Goal: Information Seeking & Learning: Learn about a topic

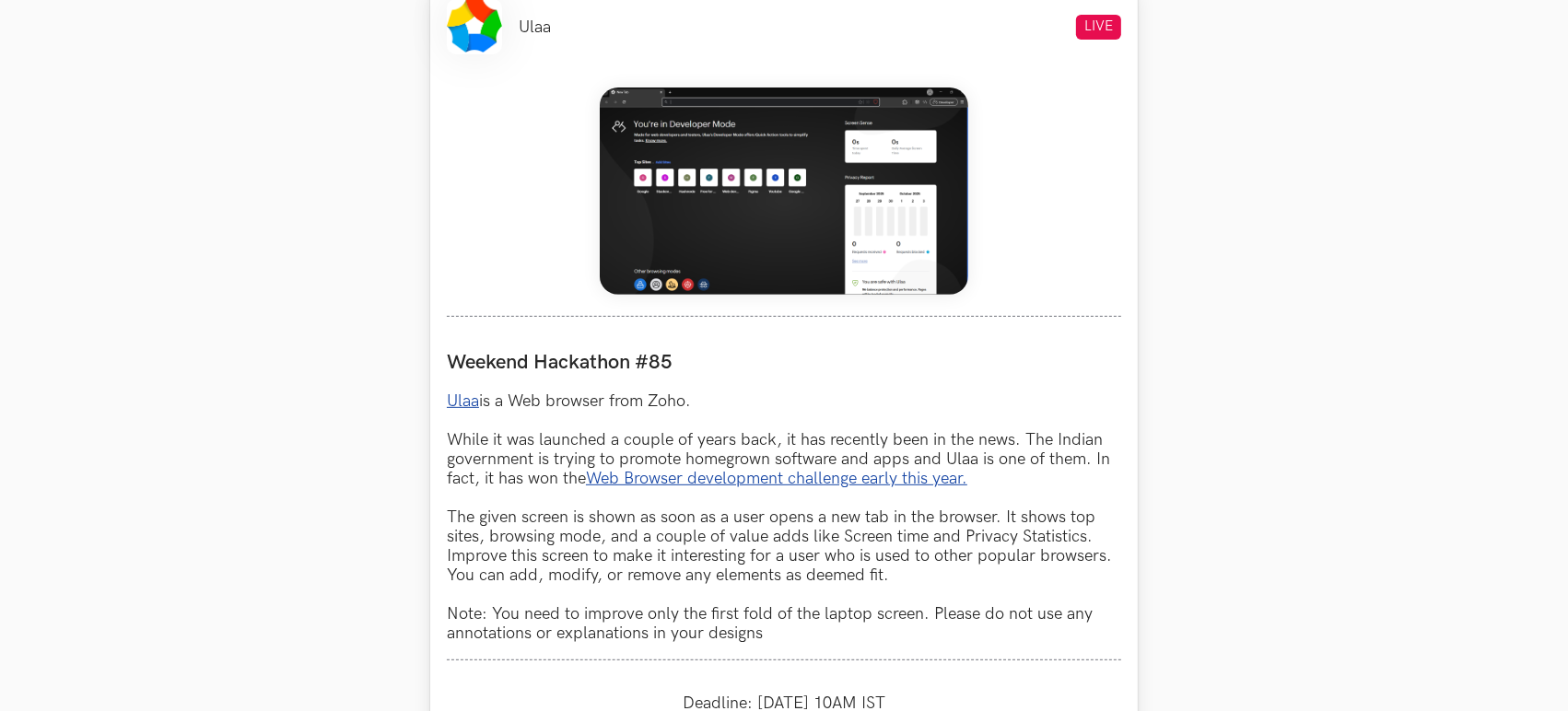
click at [797, 477] on link "Web Browser development challenge early this year." at bounding box center [777, 479] width 382 height 19
click at [472, 408] on link "Ulaa" at bounding box center [462, 401] width 32 height 19
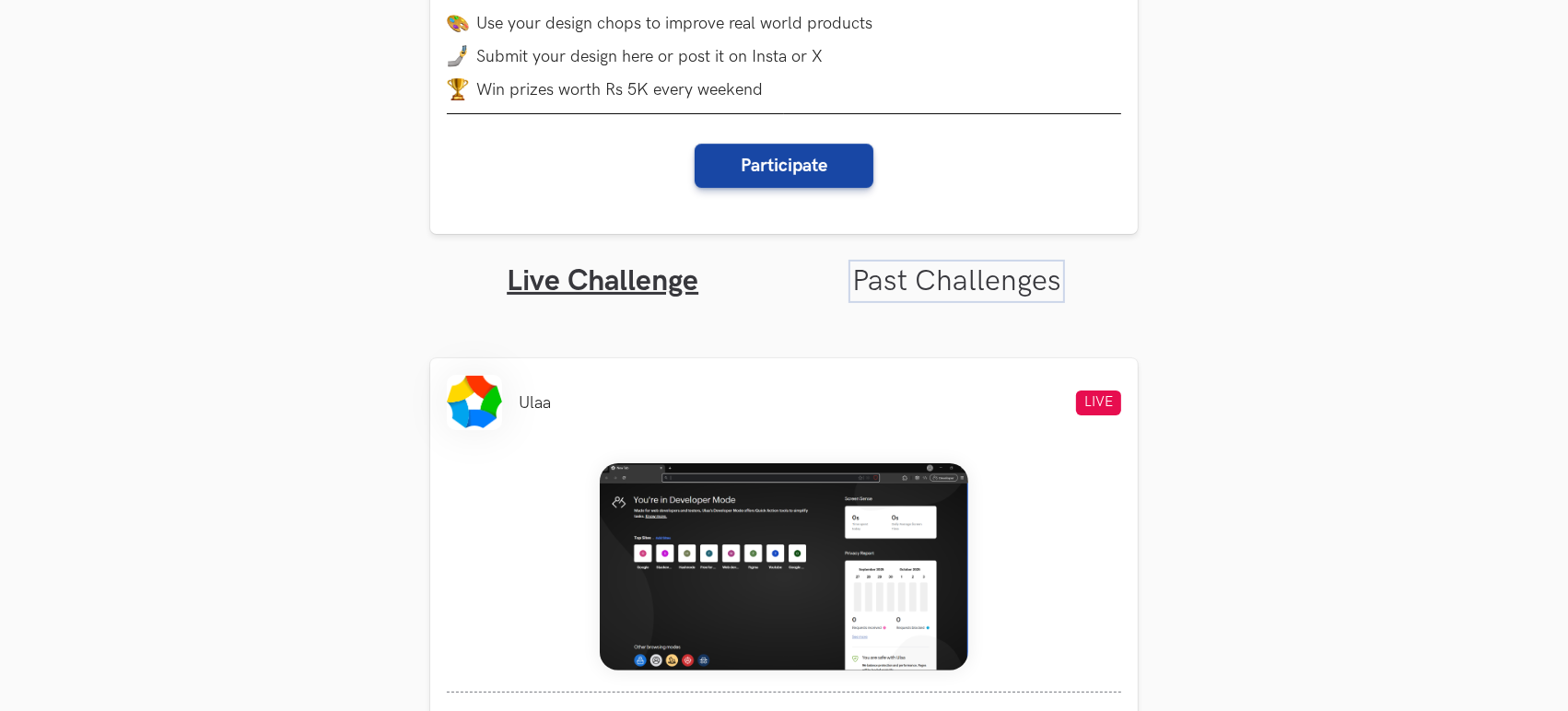
click at [966, 298] on link "Past Challenges" at bounding box center [956, 281] width 209 height 36
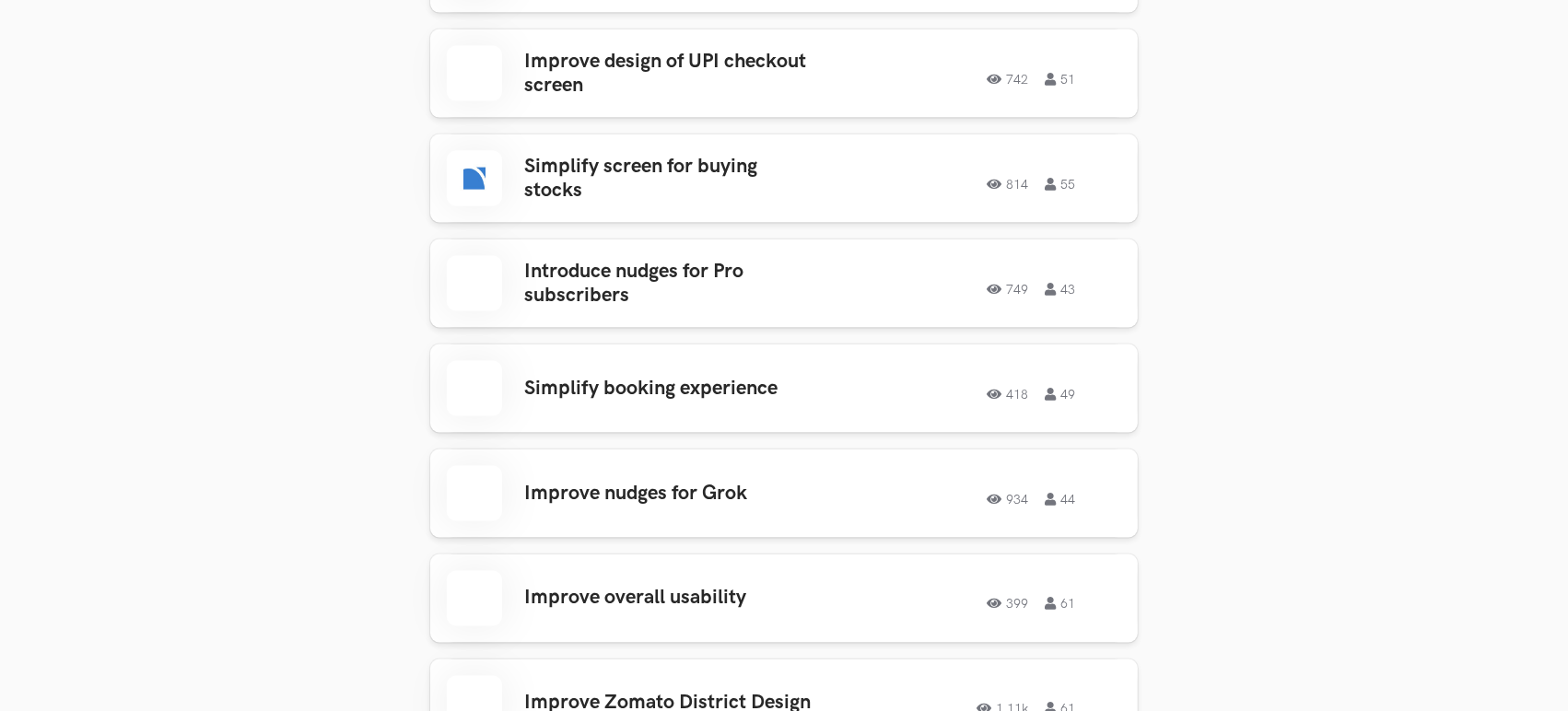
scroll to position [3374, 0]
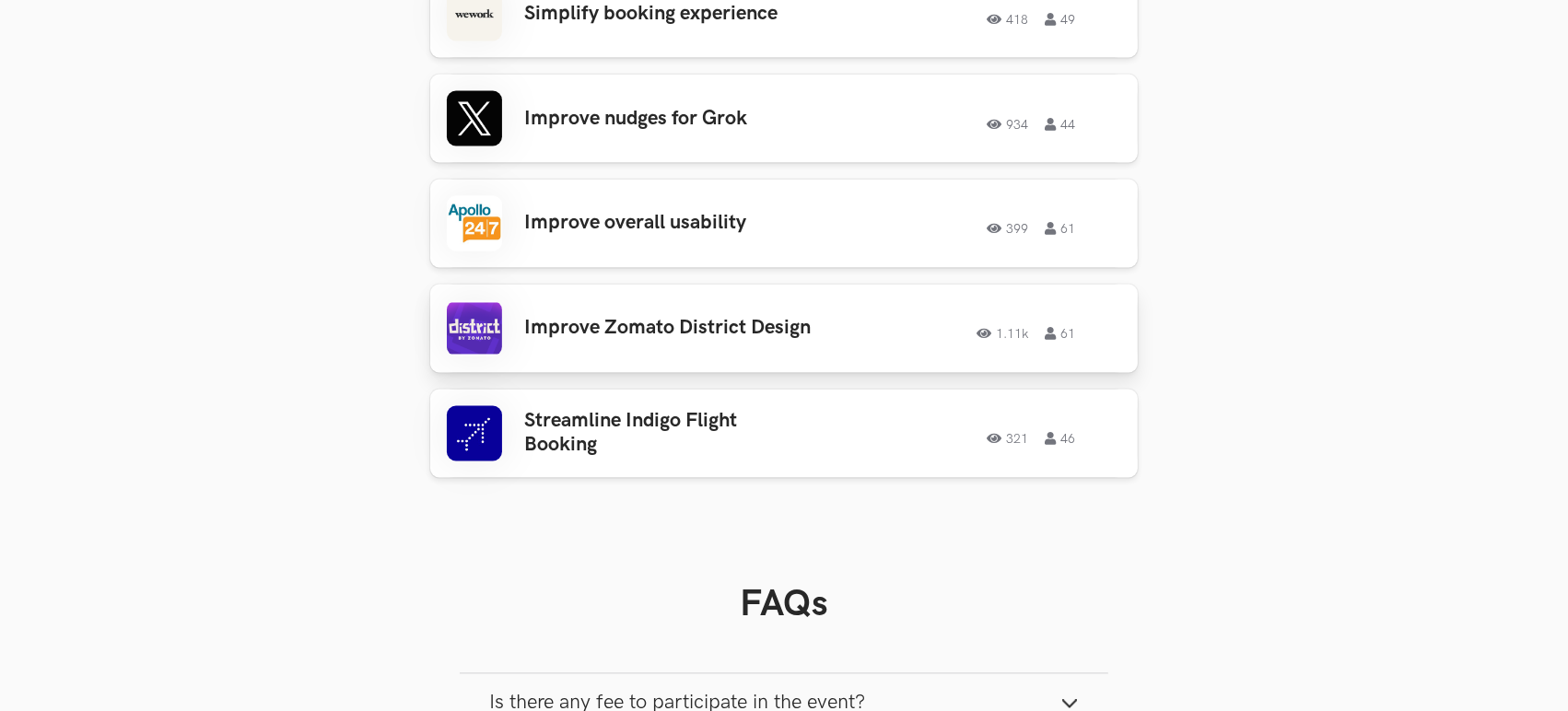
click at [787, 317] on h3 "Improve Zomato District Design" at bounding box center [667, 329] width 287 height 24
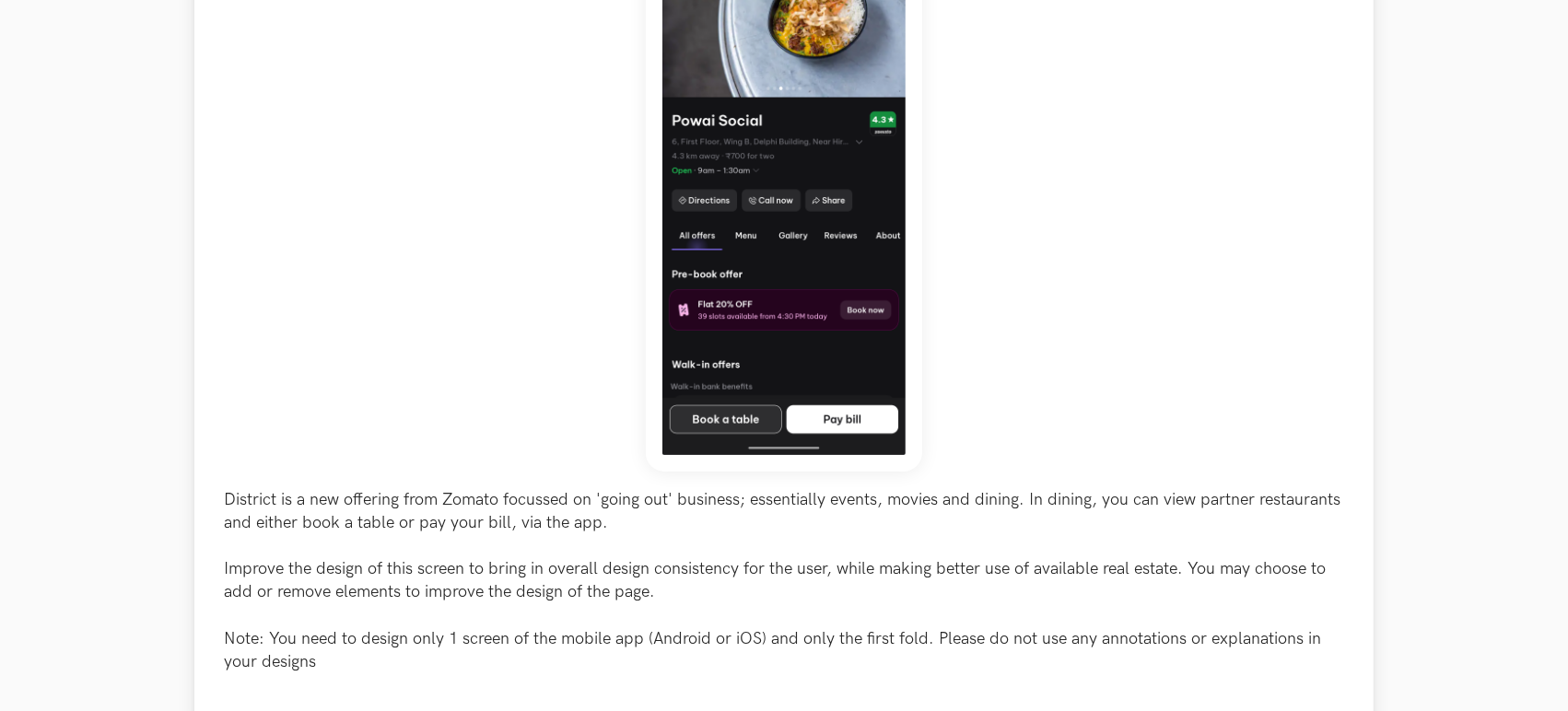
scroll to position [750, 0]
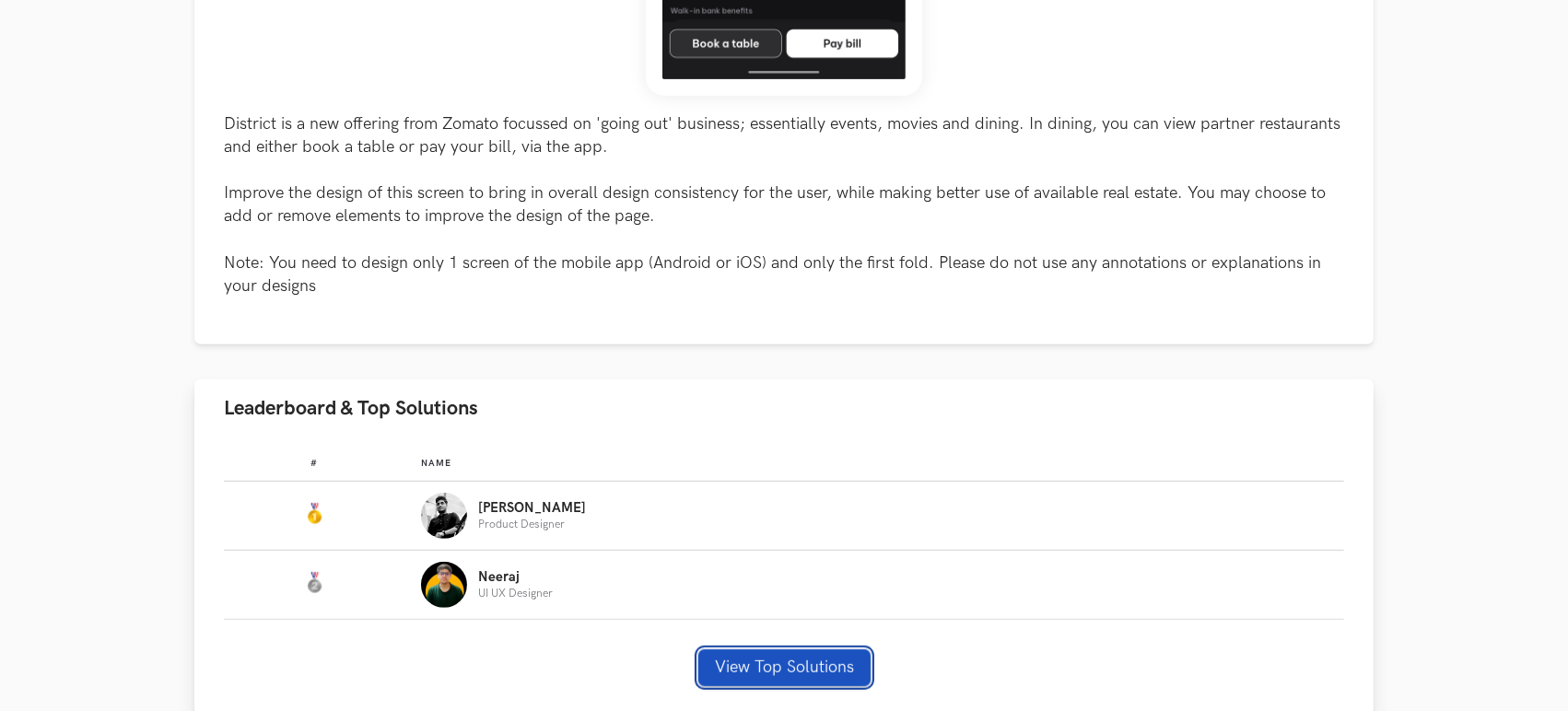
click at [782, 666] on button "View Top Solutions" at bounding box center [784, 667] width 172 height 37
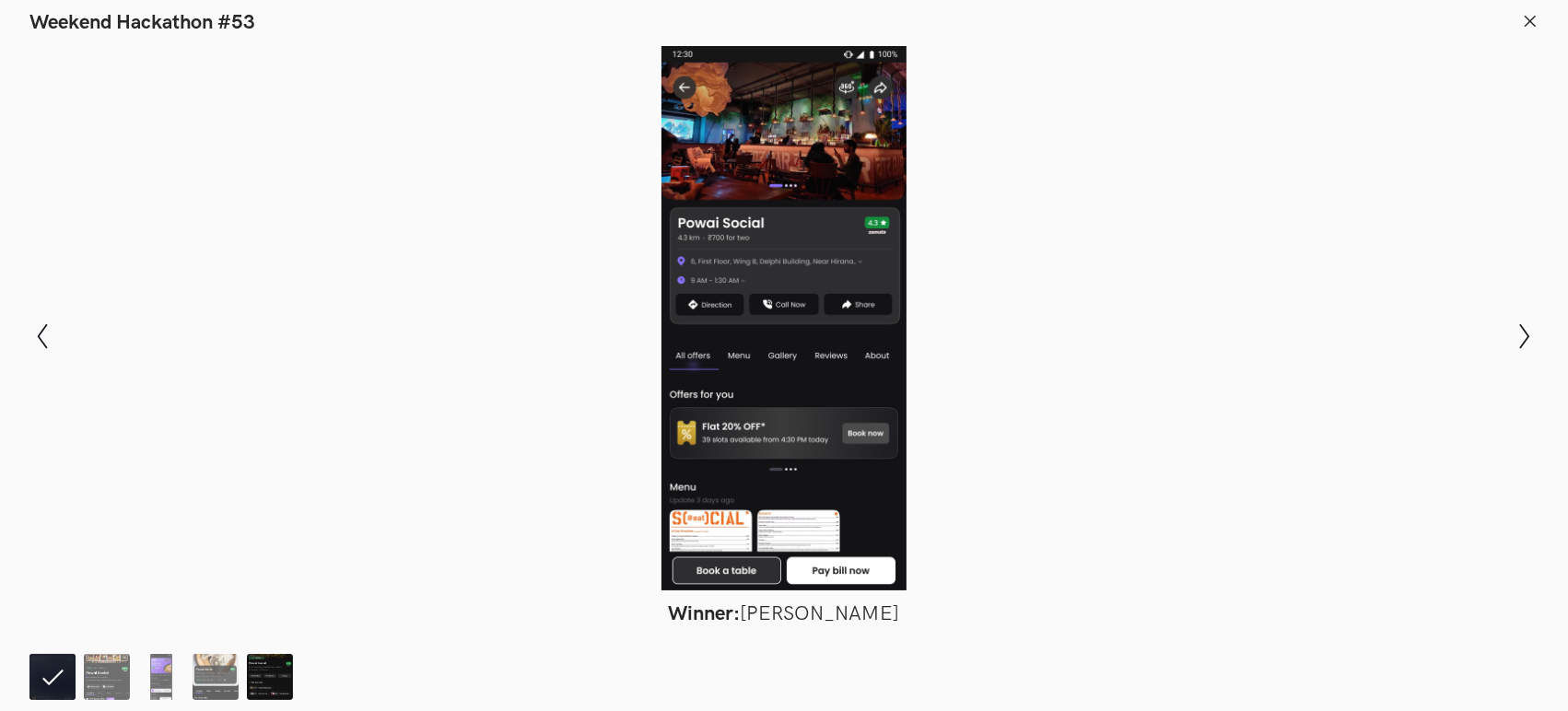
click at [258, 670] on img at bounding box center [270, 676] width 46 height 46
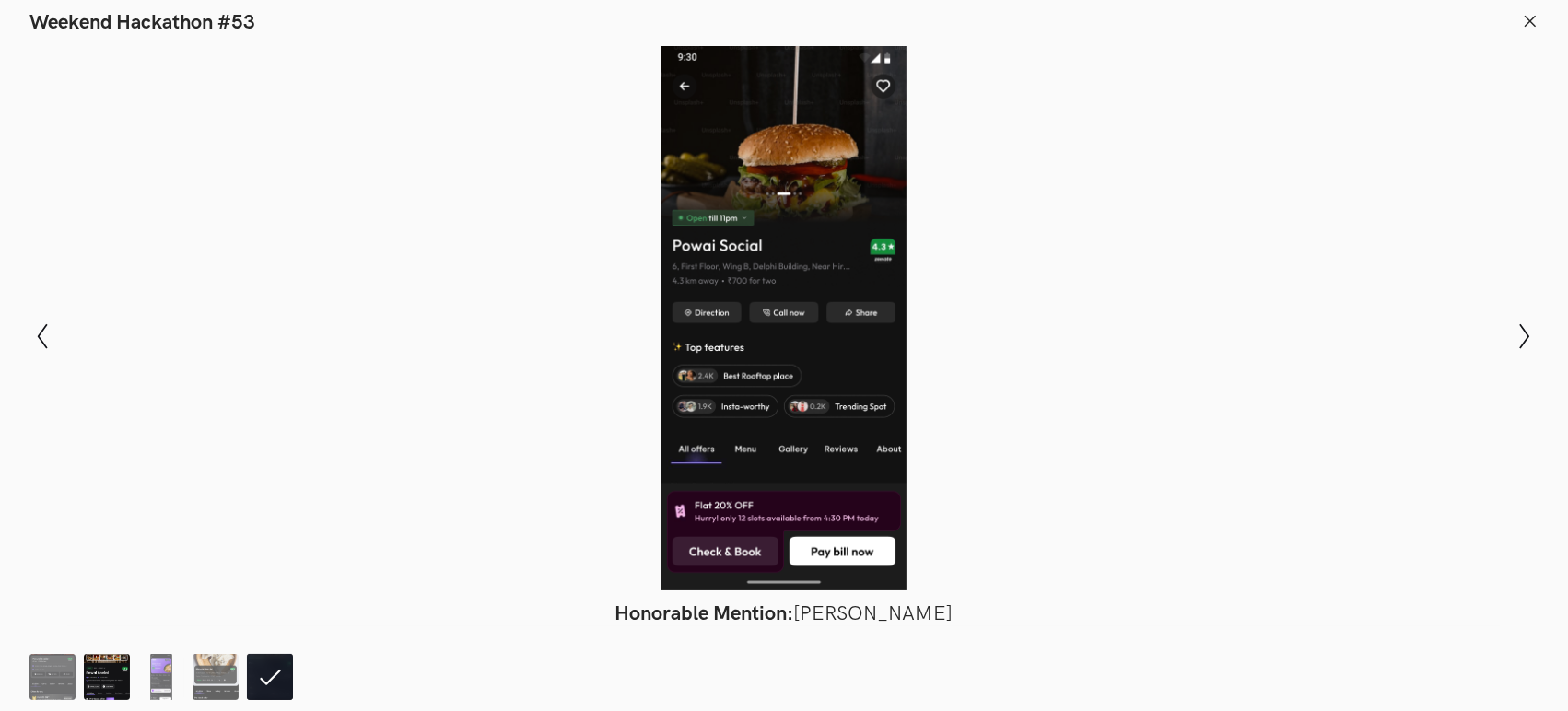
click at [115, 668] on img at bounding box center [106, 676] width 46 height 46
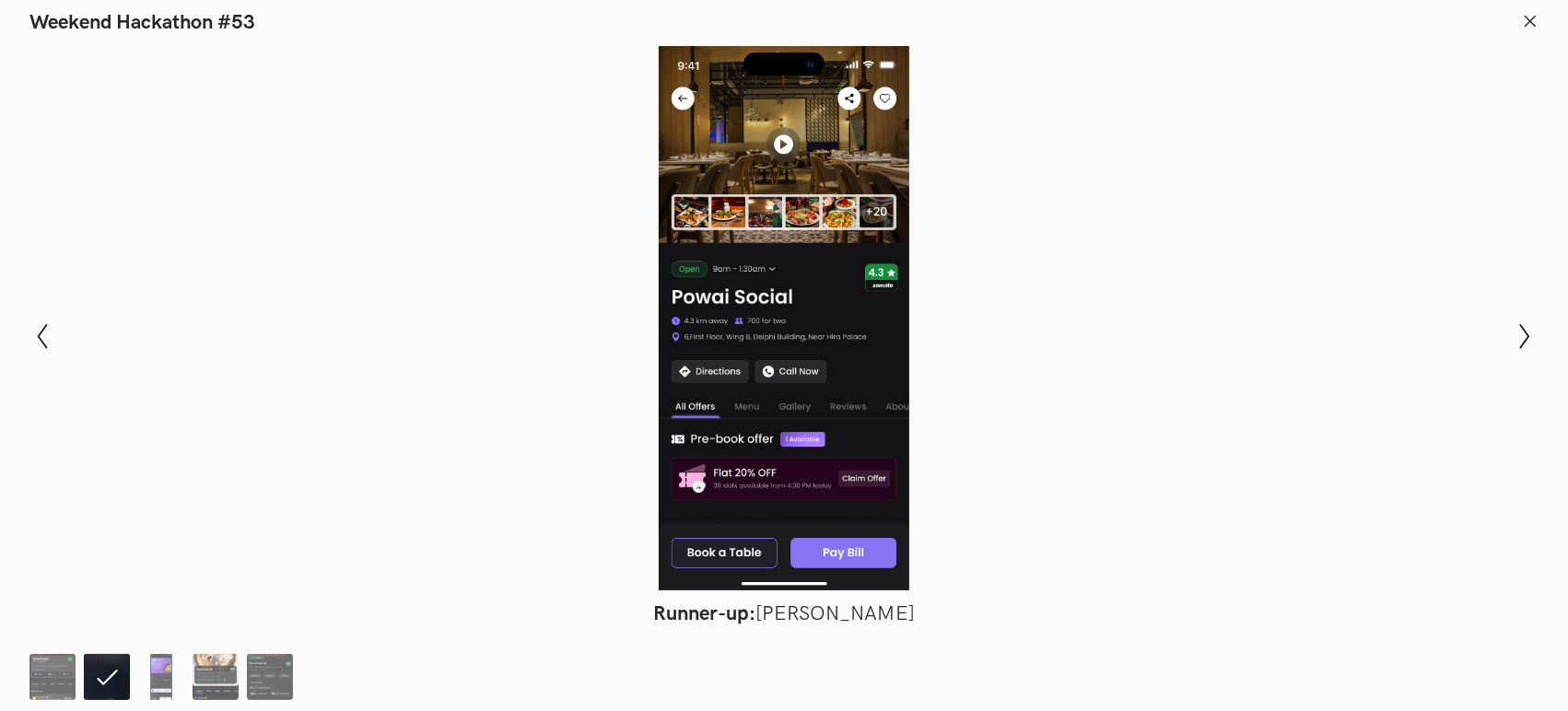
click at [78, 657] on ol at bounding box center [164, 676] width 272 height 46
click at [75, 657] on img at bounding box center [52, 676] width 46 height 46
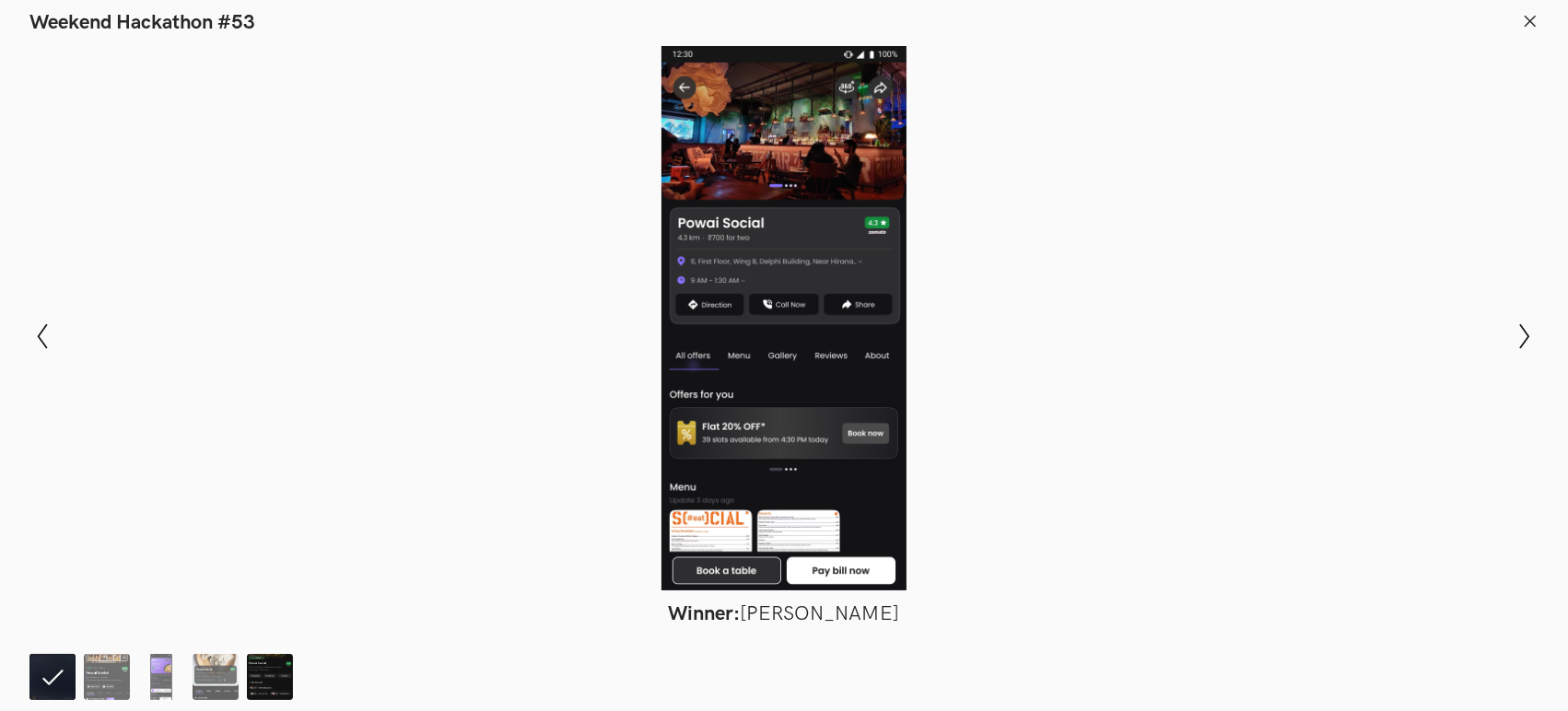
click at [267, 679] on img at bounding box center [270, 676] width 46 height 46
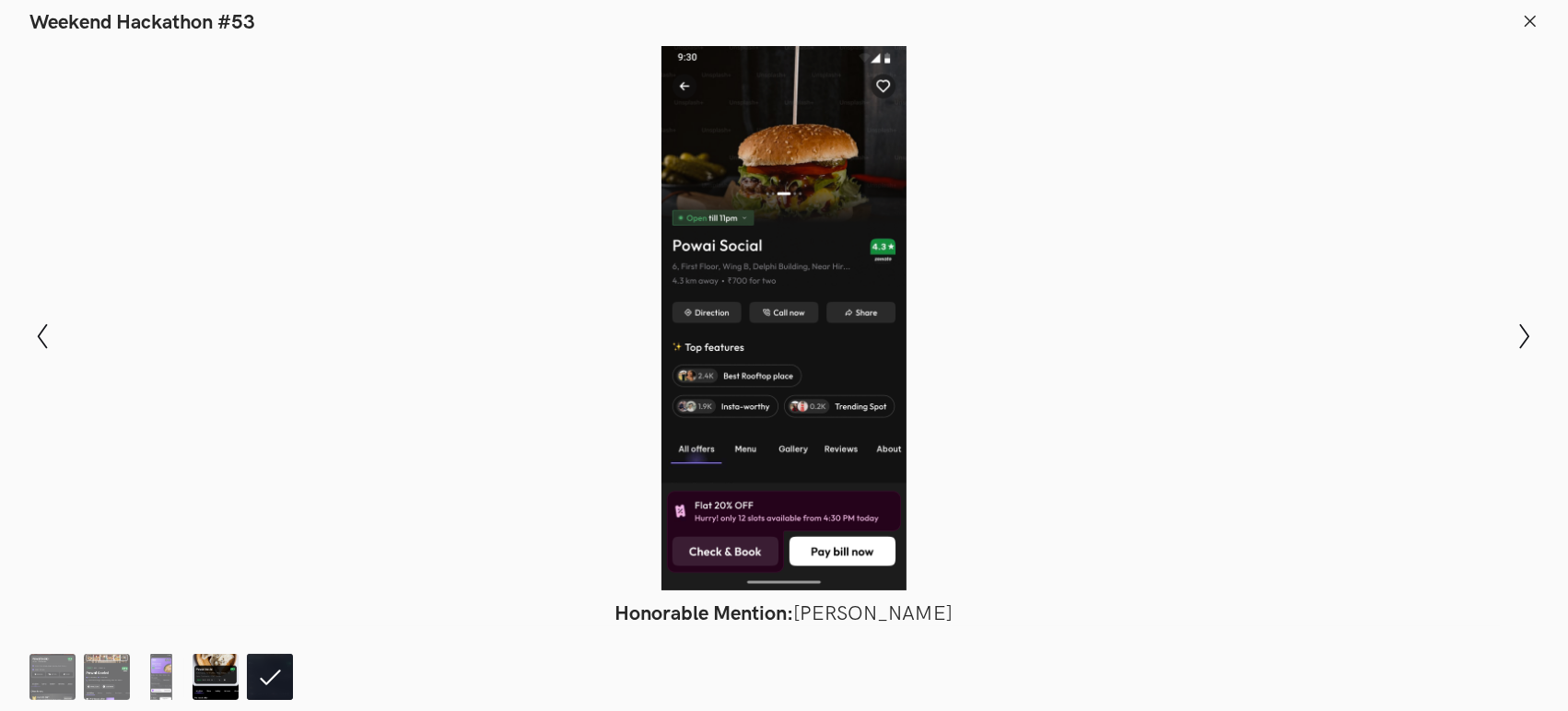
click at [201, 676] on img at bounding box center [215, 676] width 46 height 46
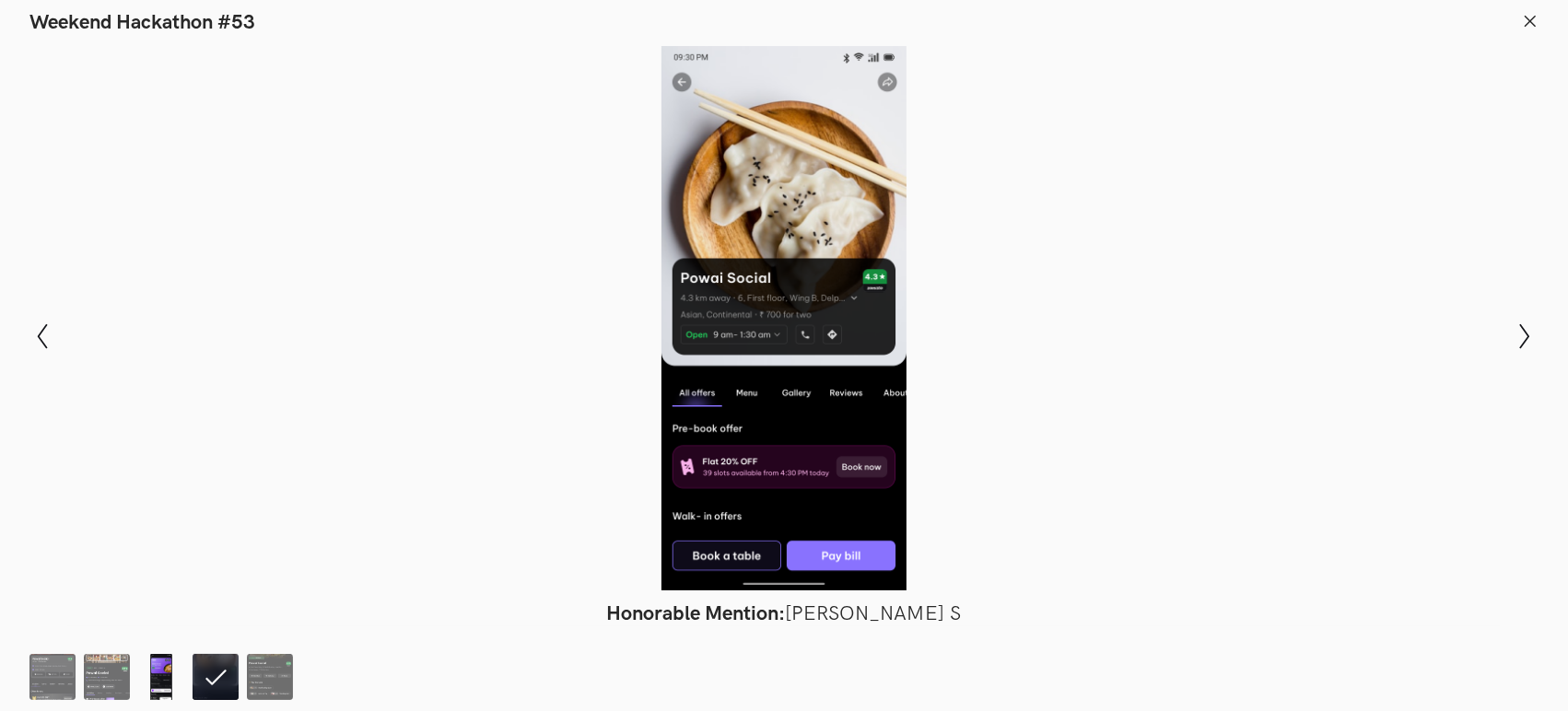
click at [162, 667] on img at bounding box center [161, 676] width 46 height 46
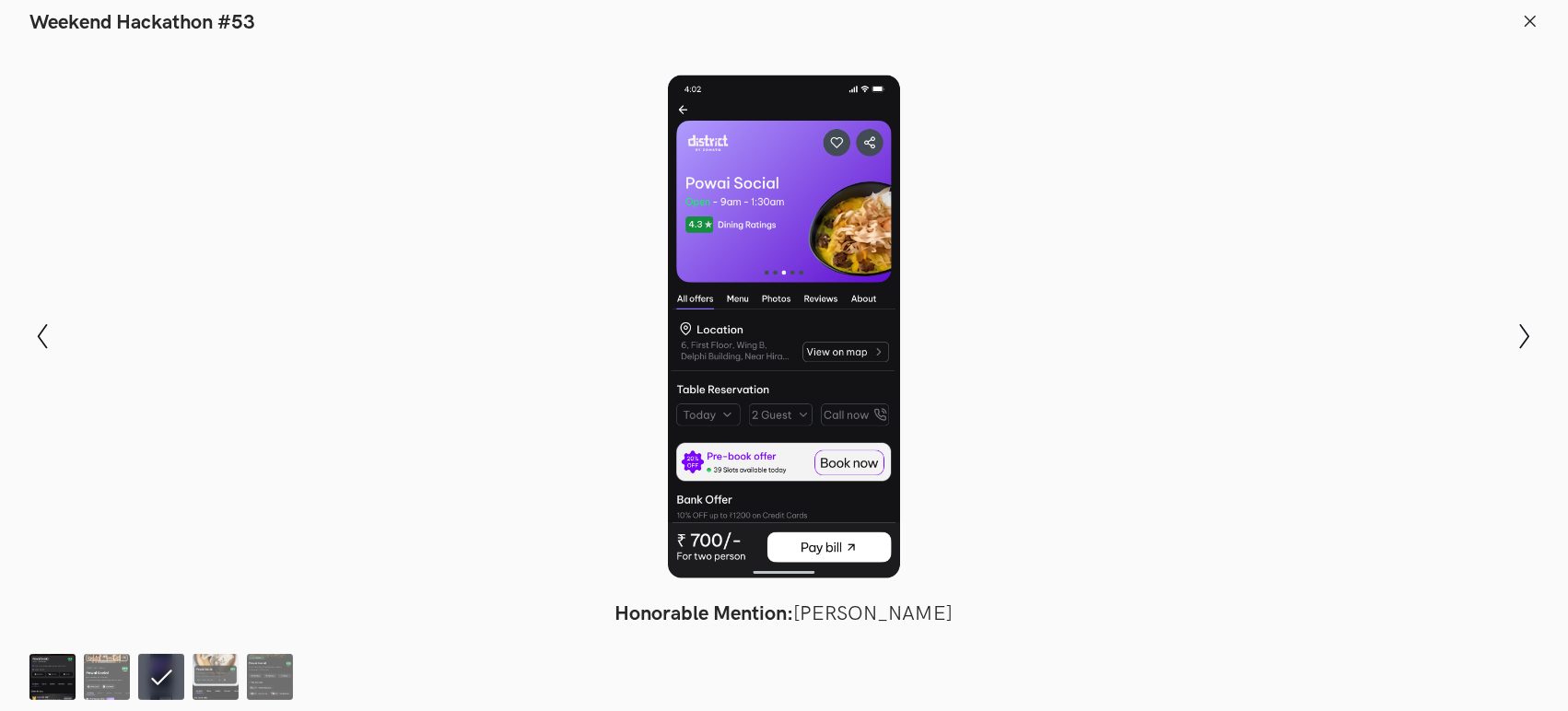
click at [64, 664] on img at bounding box center [52, 676] width 46 height 46
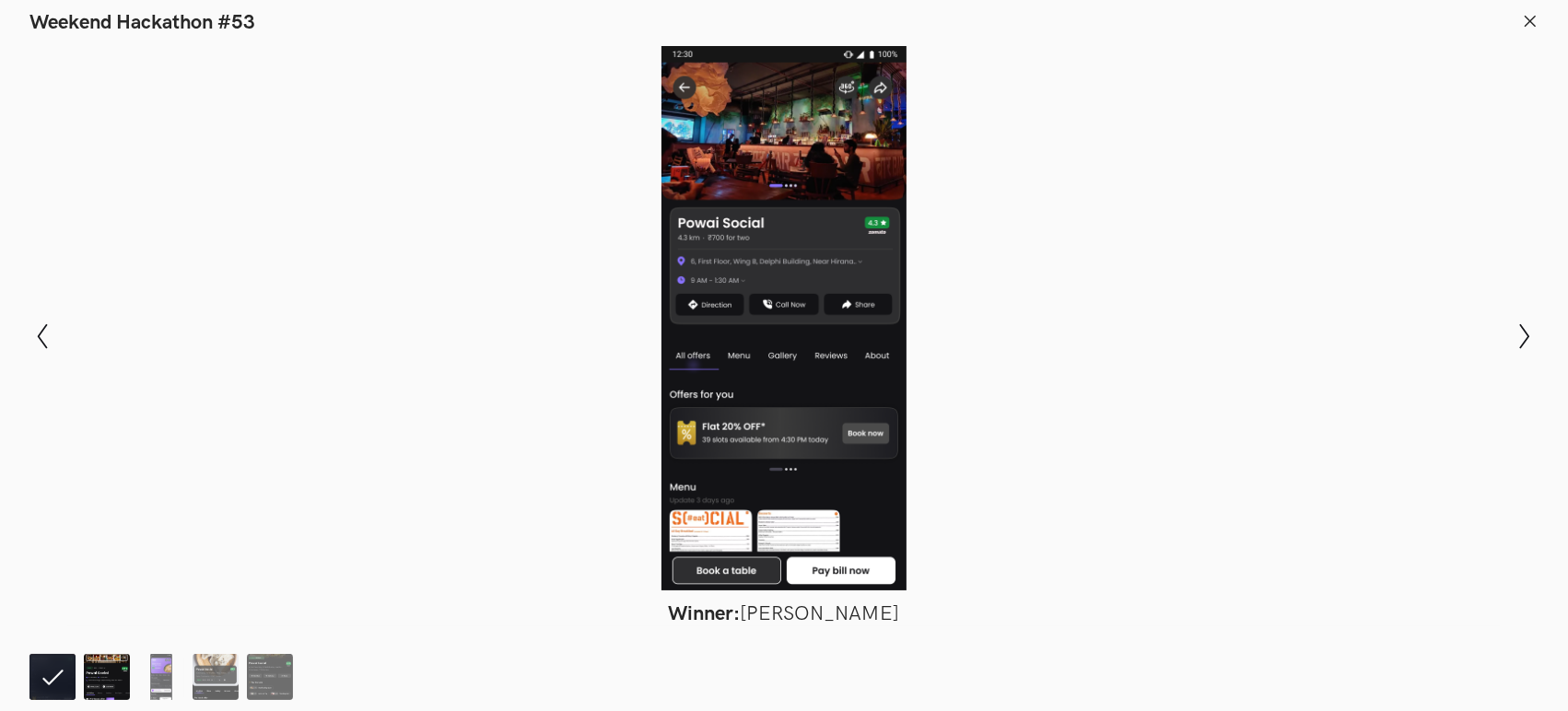
click at [98, 683] on img at bounding box center [106, 676] width 46 height 46
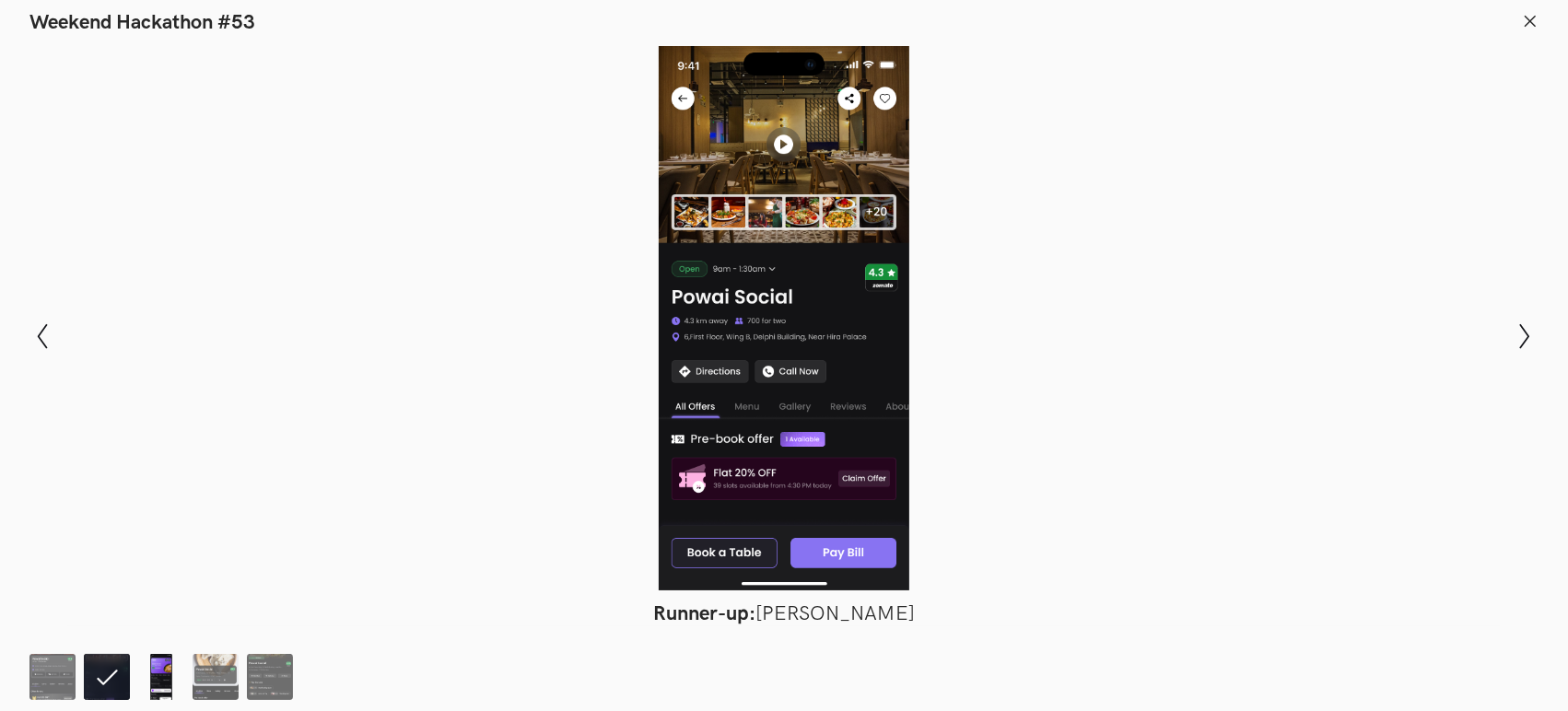
click at [147, 683] on img at bounding box center [161, 676] width 46 height 46
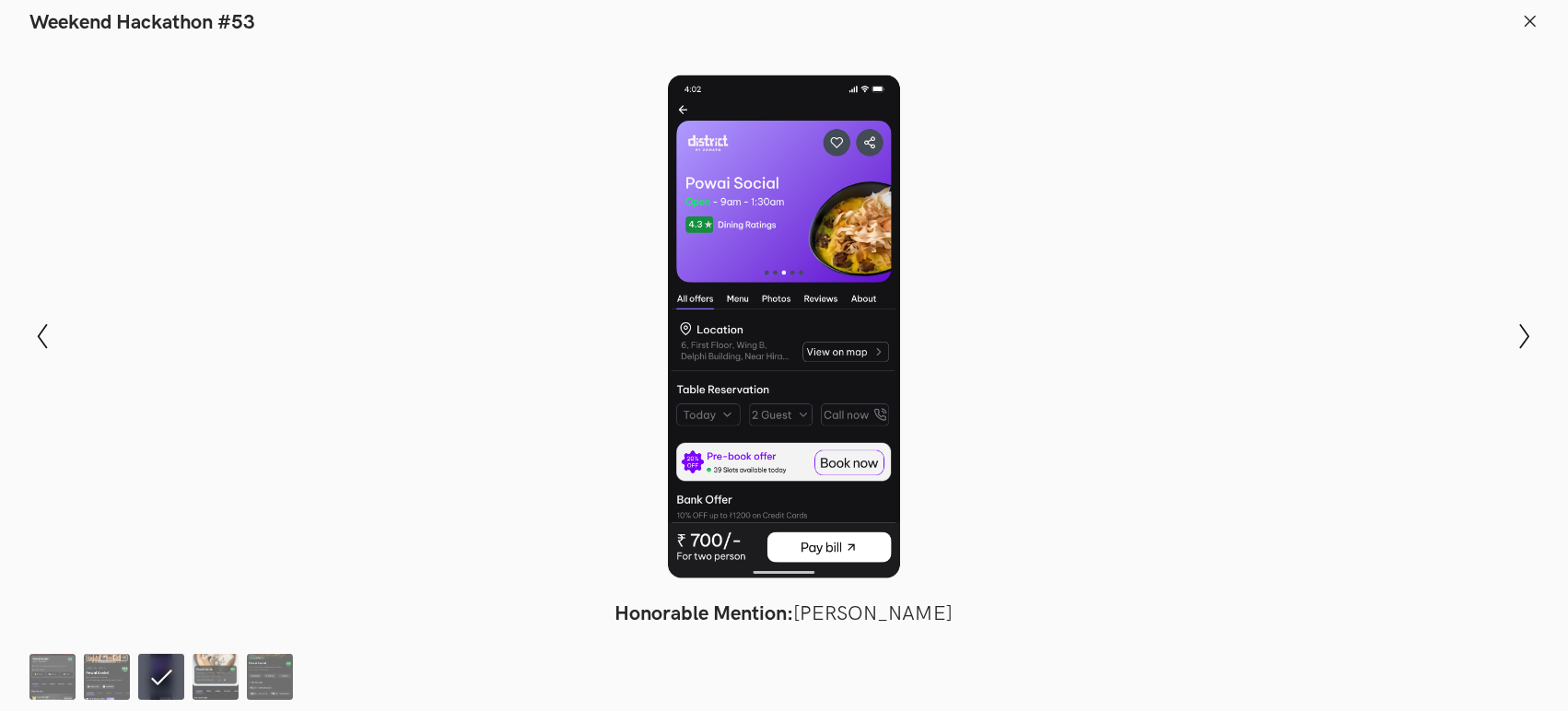
click at [183, 677] on li at bounding box center [161, 676] width 46 height 46
click at [196, 677] on img at bounding box center [215, 676] width 46 height 46
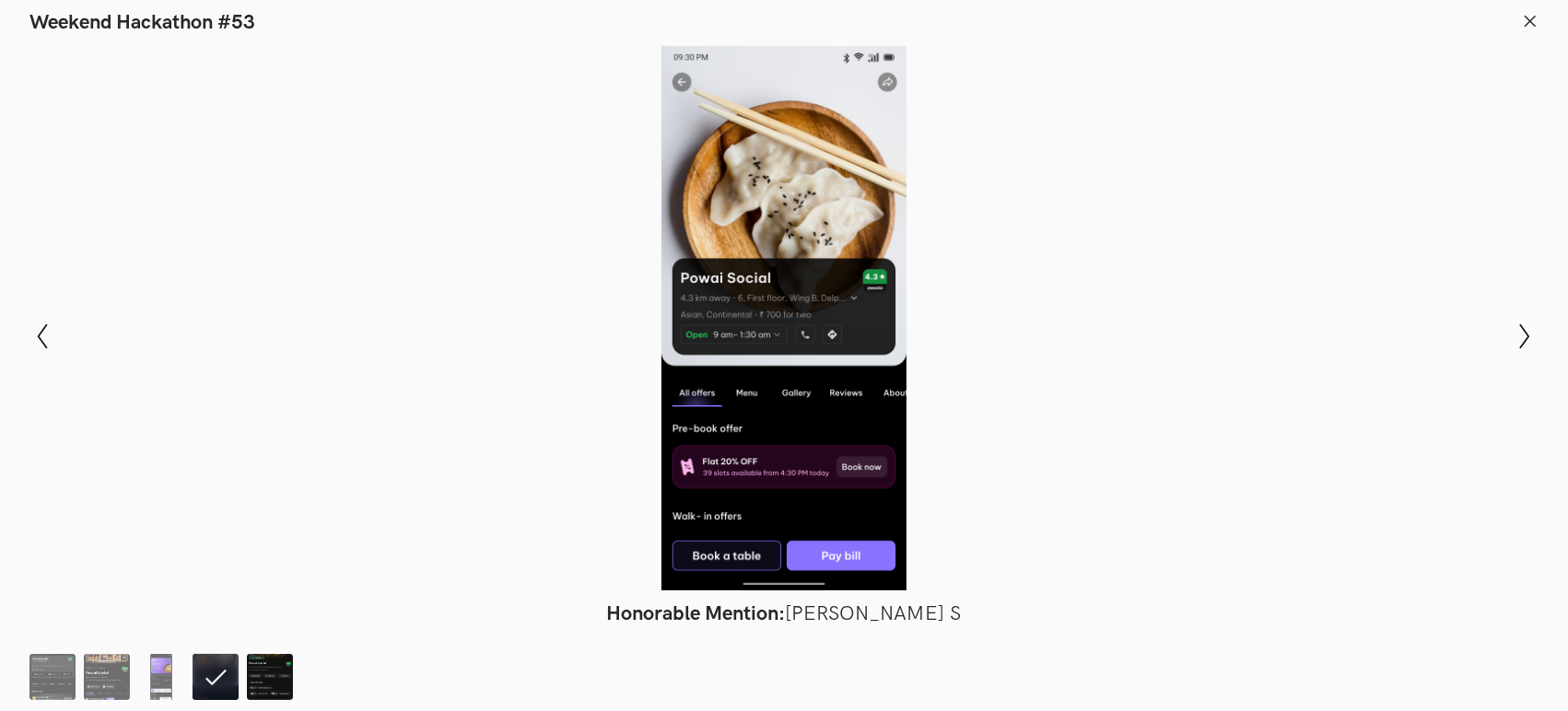
click at [279, 674] on img at bounding box center [270, 676] width 46 height 46
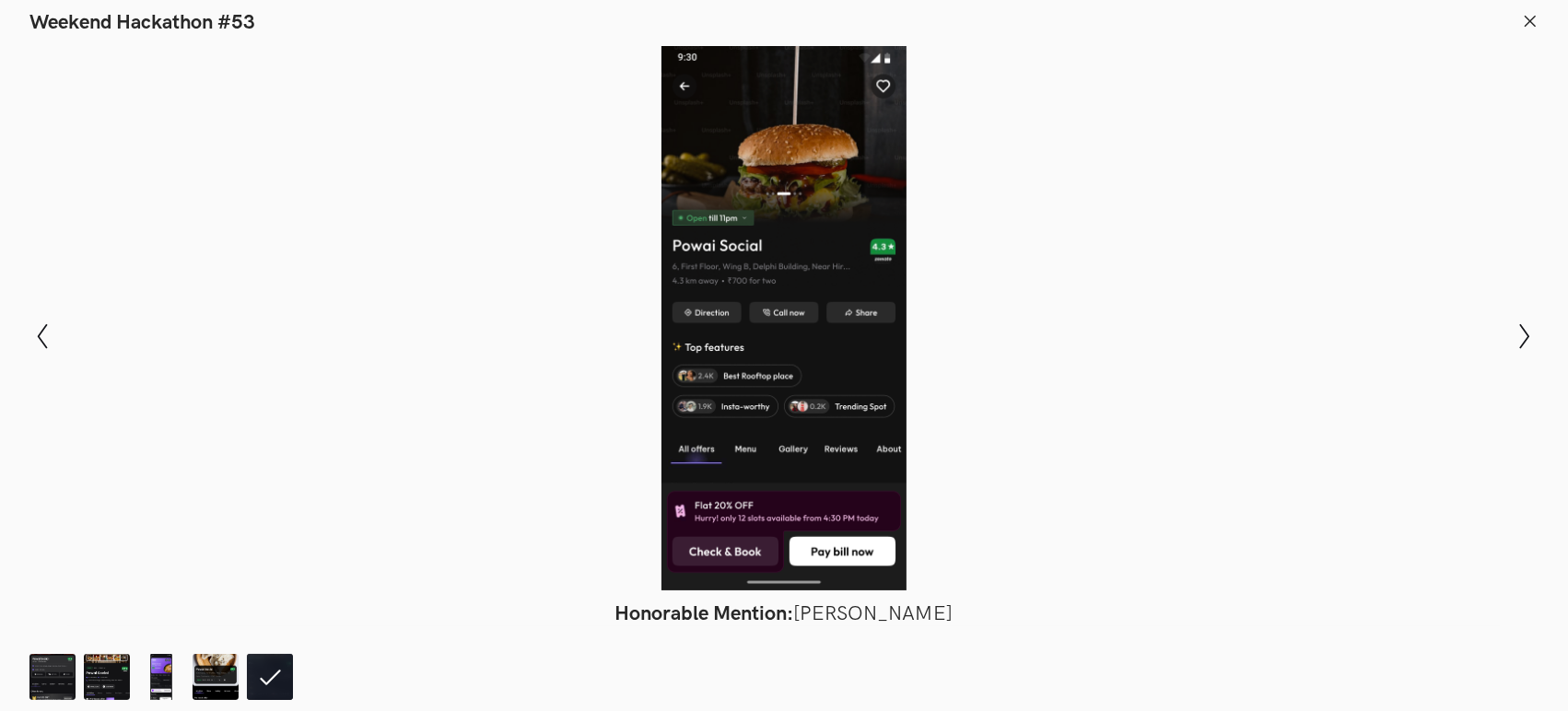
click at [237, 489] on div at bounding box center [784, 317] width 1433 height 544
click at [29, 351] on button "Show previous slide" at bounding box center [42, 336] width 26 height 53
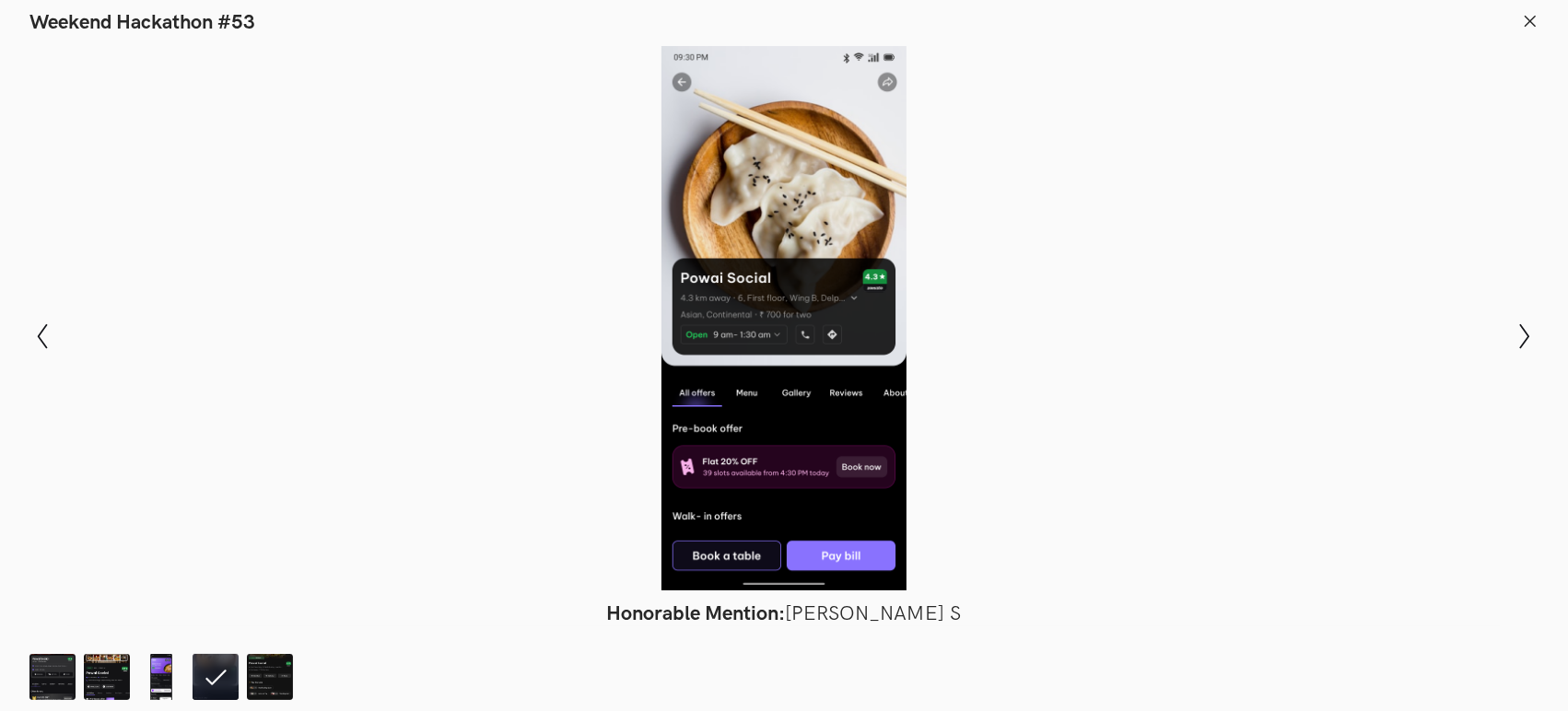
click at [1524, 14] on icon at bounding box center [1529, 20] width 17 height 17
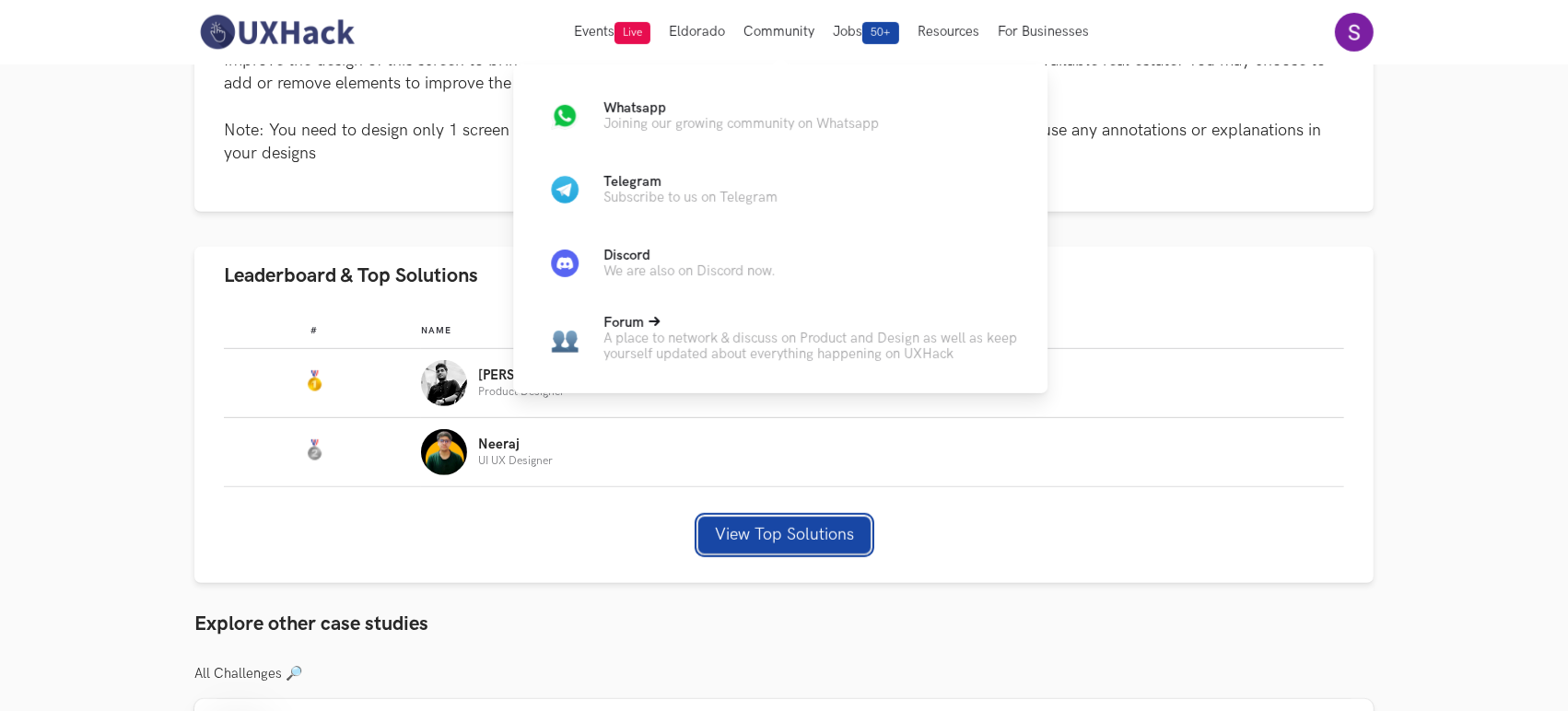
scroll to position [882, 0]
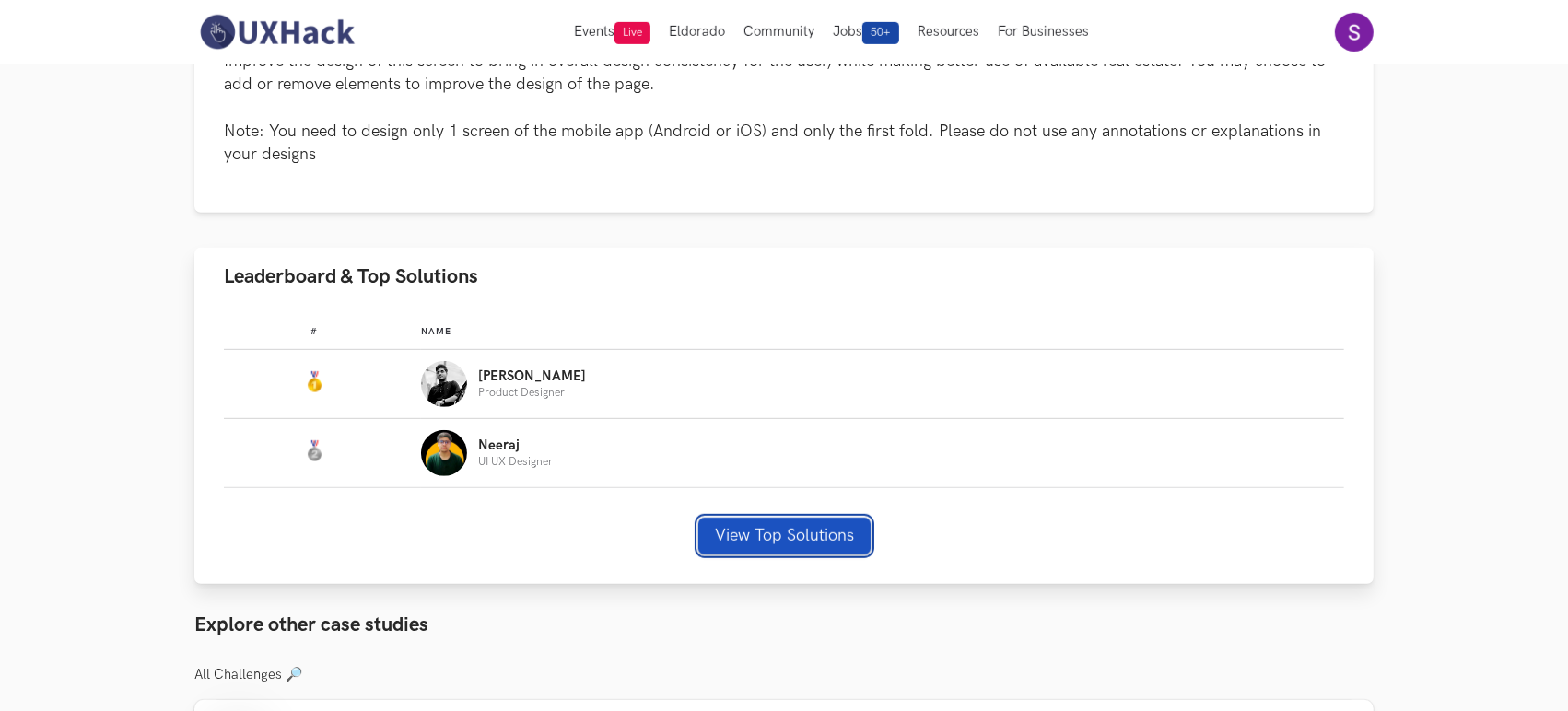
click at [784, 538] on button "View Top Solutions" at bounding box center [784, 536] width 172 height 37
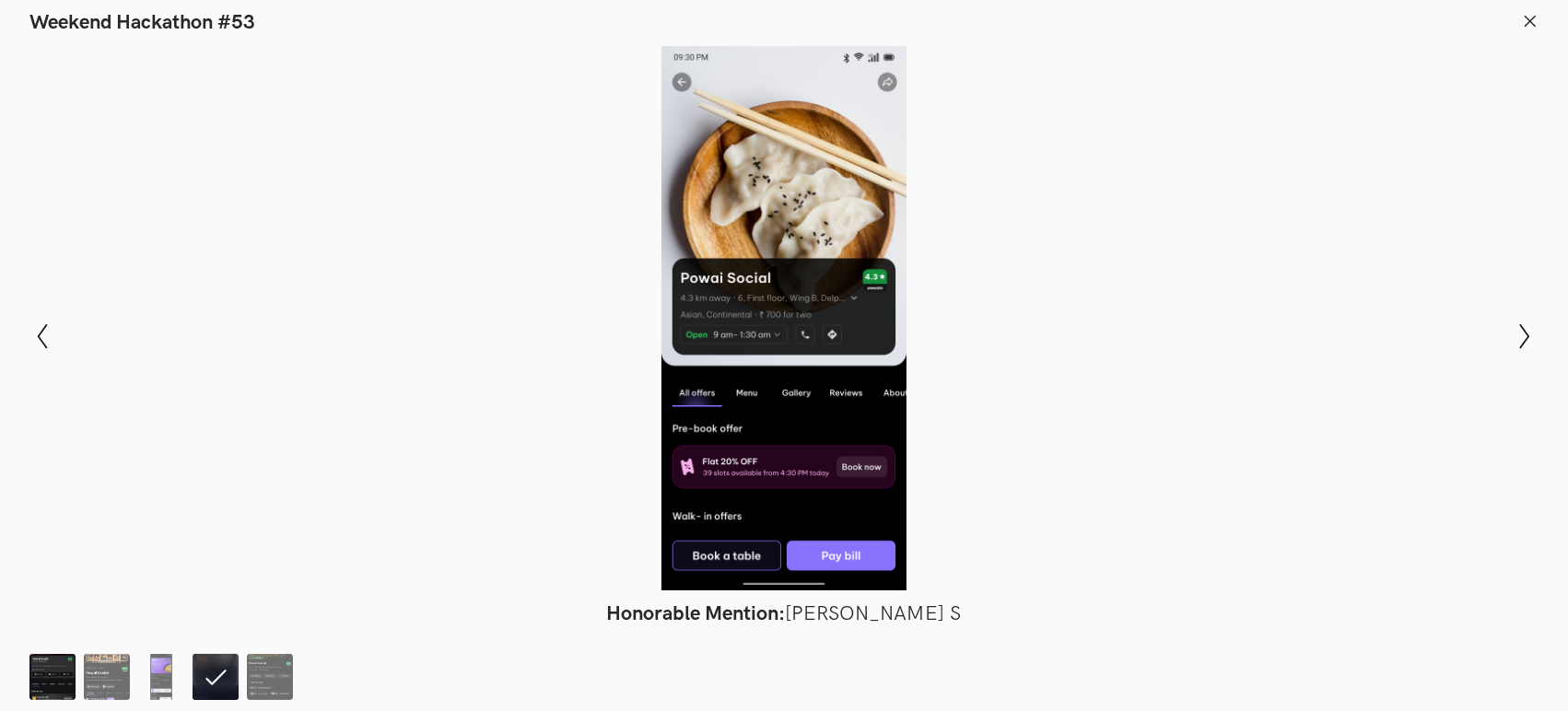
click at [37, 681] on img at bounding box center [52, 676] width 46 height 46
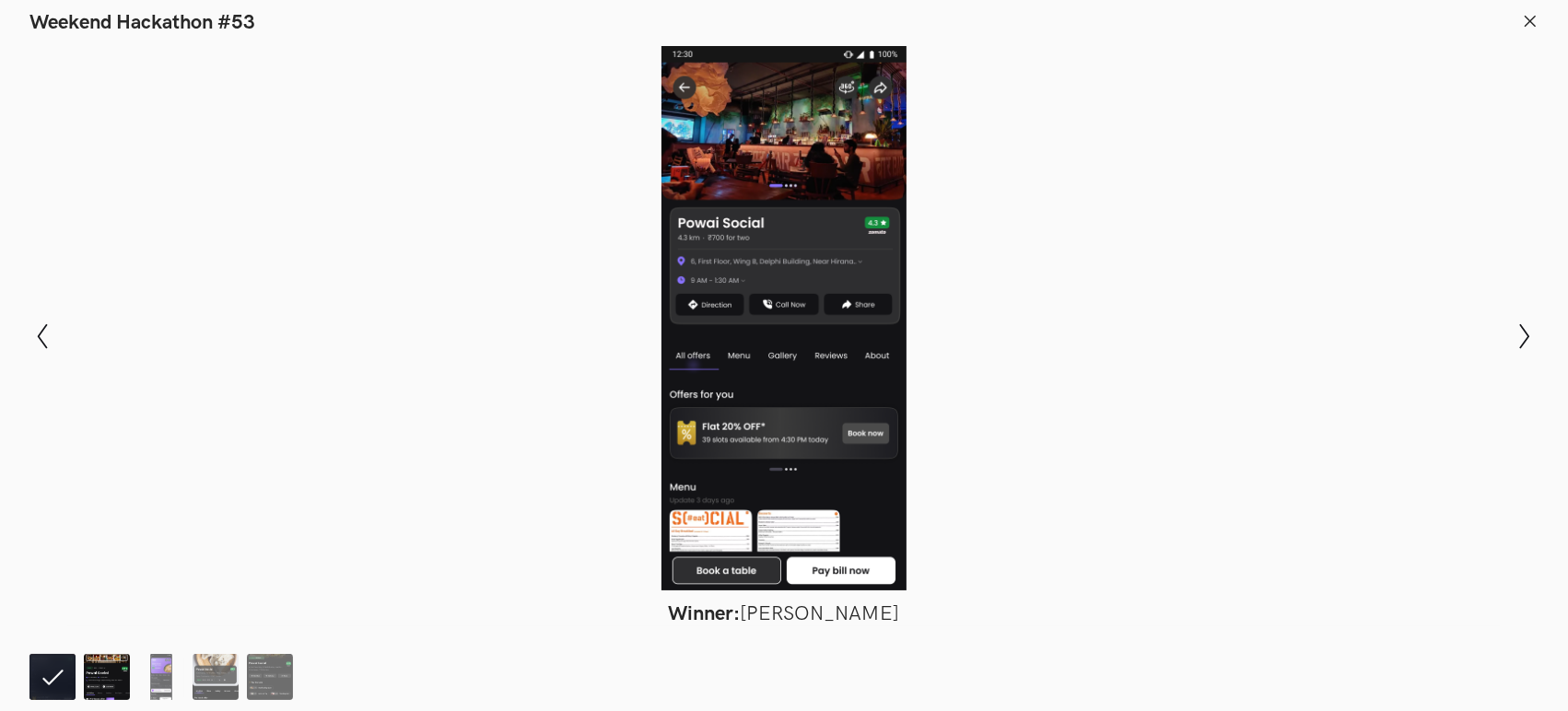
click at [107, 668] on img at bounding box center [106, 676] width 46 height 46
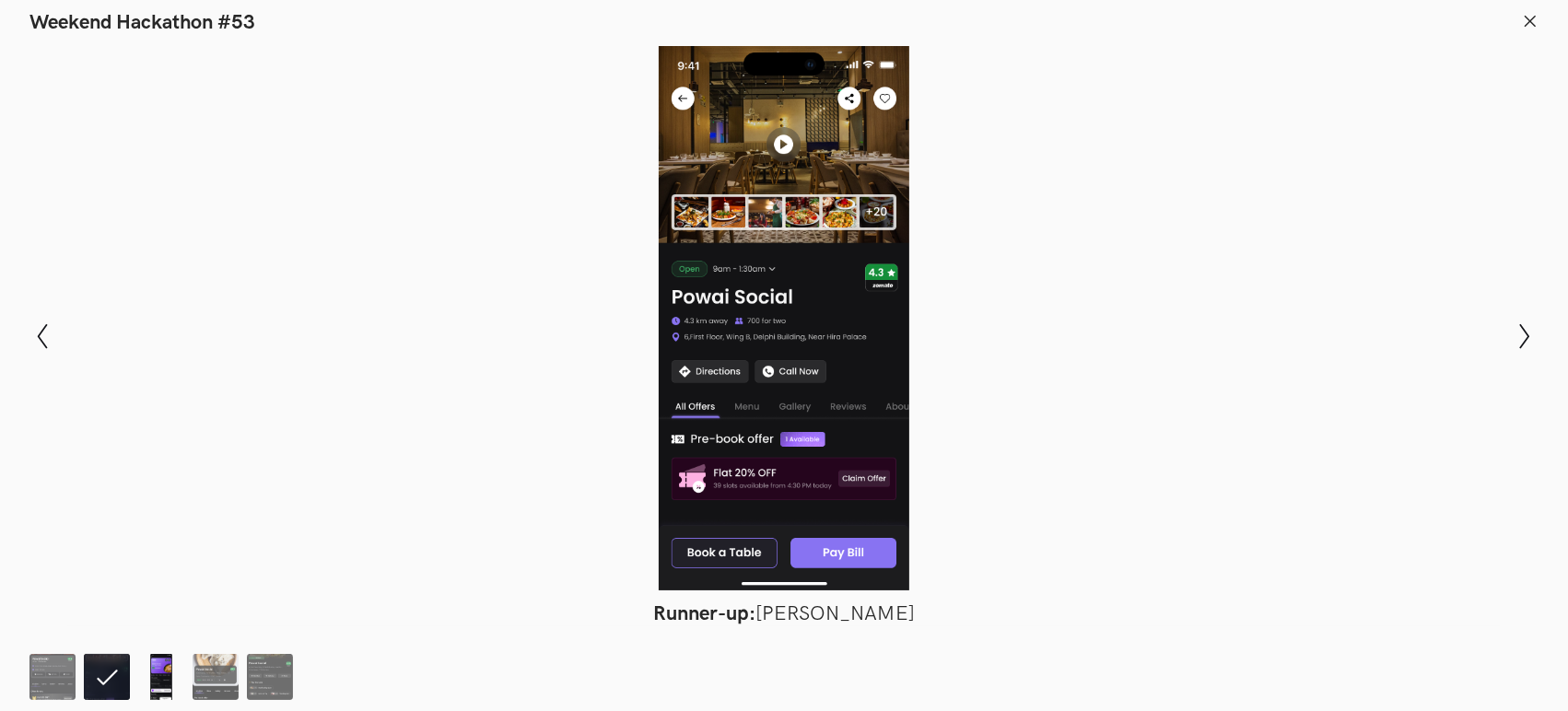
click at [163, 663] on img at bounding box center [161, 676] width 46 height 46
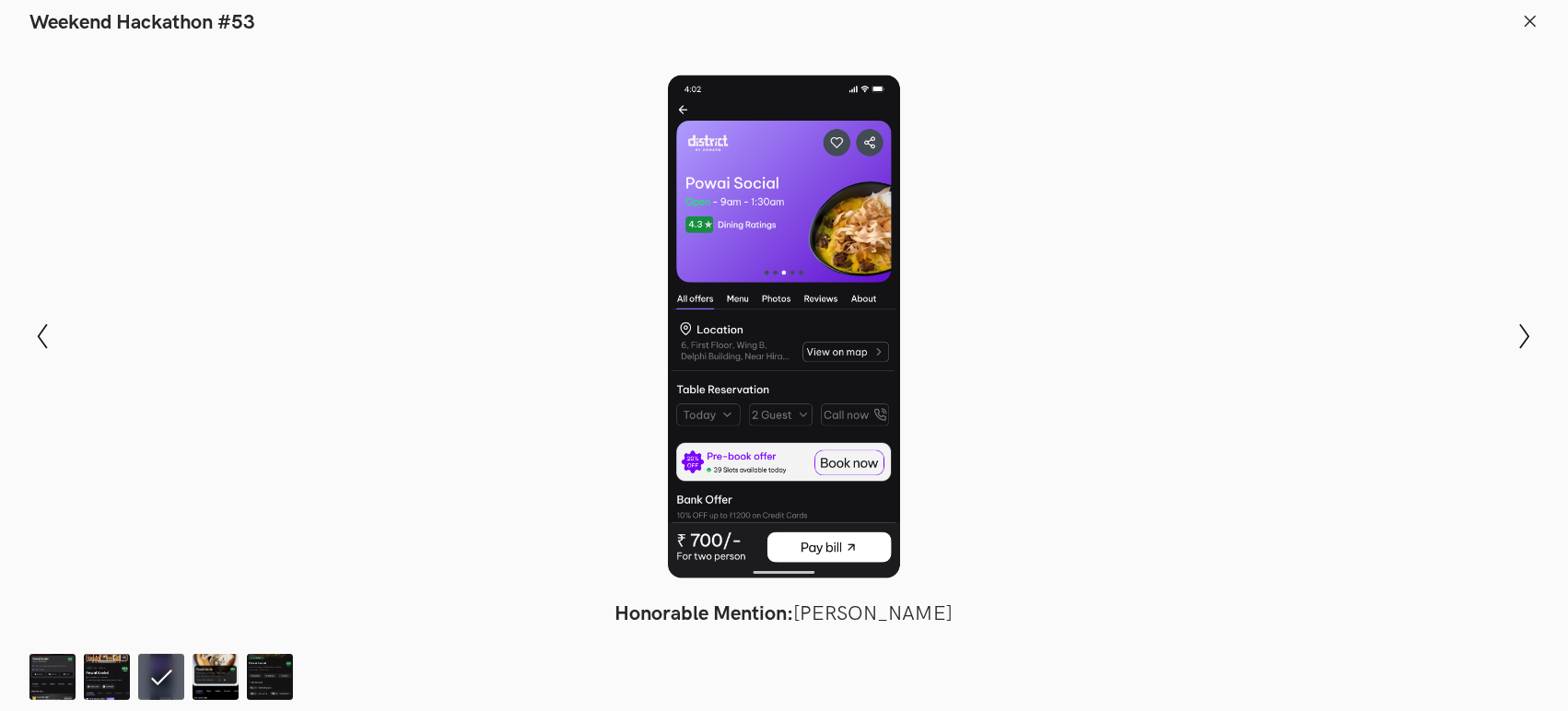
drag, startPoint x: 791, startPoint y: 255, endPoint x: 728, endPoint y: 367, distance: 128.5
drag, startPoint x: 728, startPoint y: 367, endPoint x: 524, endPoint y: 454, distance: 221.8
click at [468, 457] on div at bounding box center [784, 317] width 1433 height 544
click at [235, 667] on img at bounding box center [215, 676] width 46 height 46
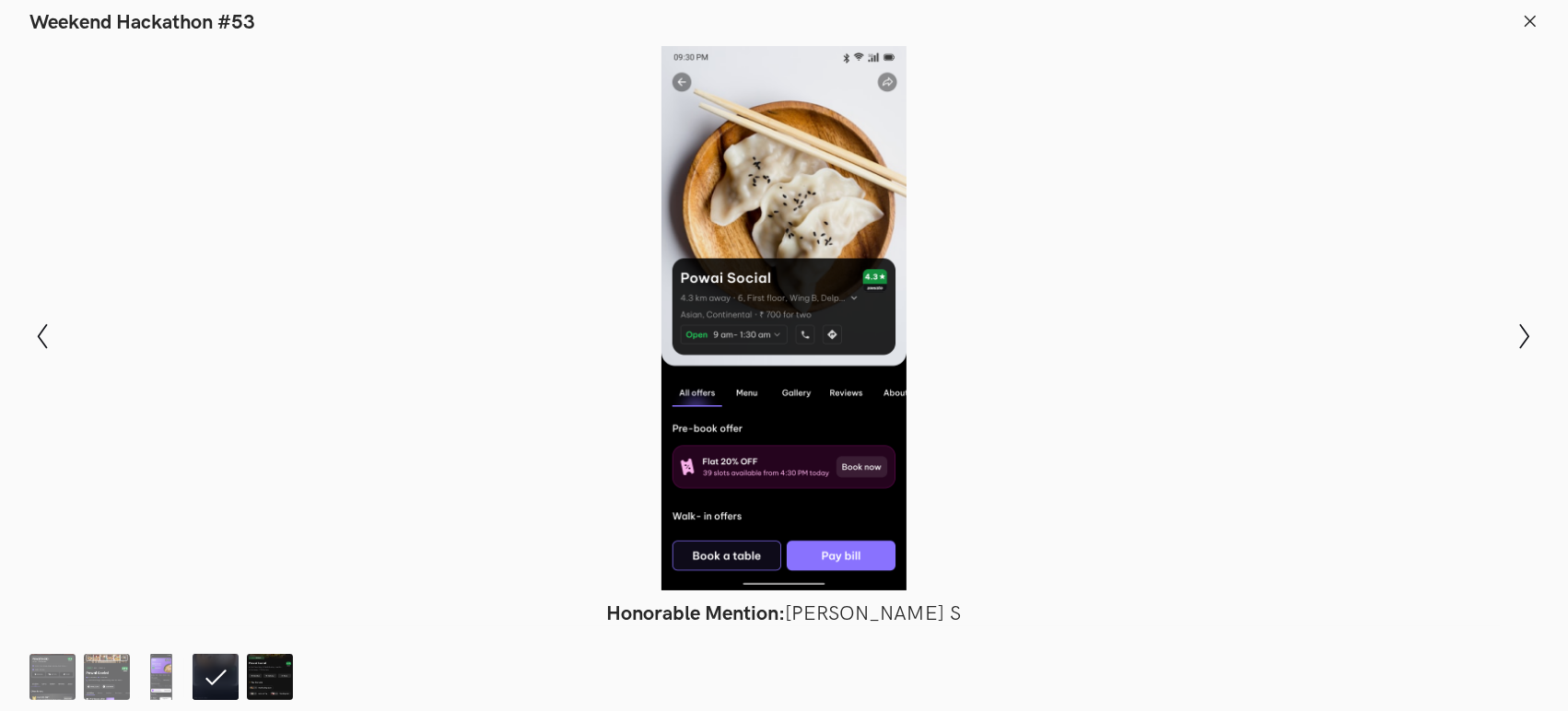
click at [283, 693] on img at bounding box center [270, 676] width 46 height 46
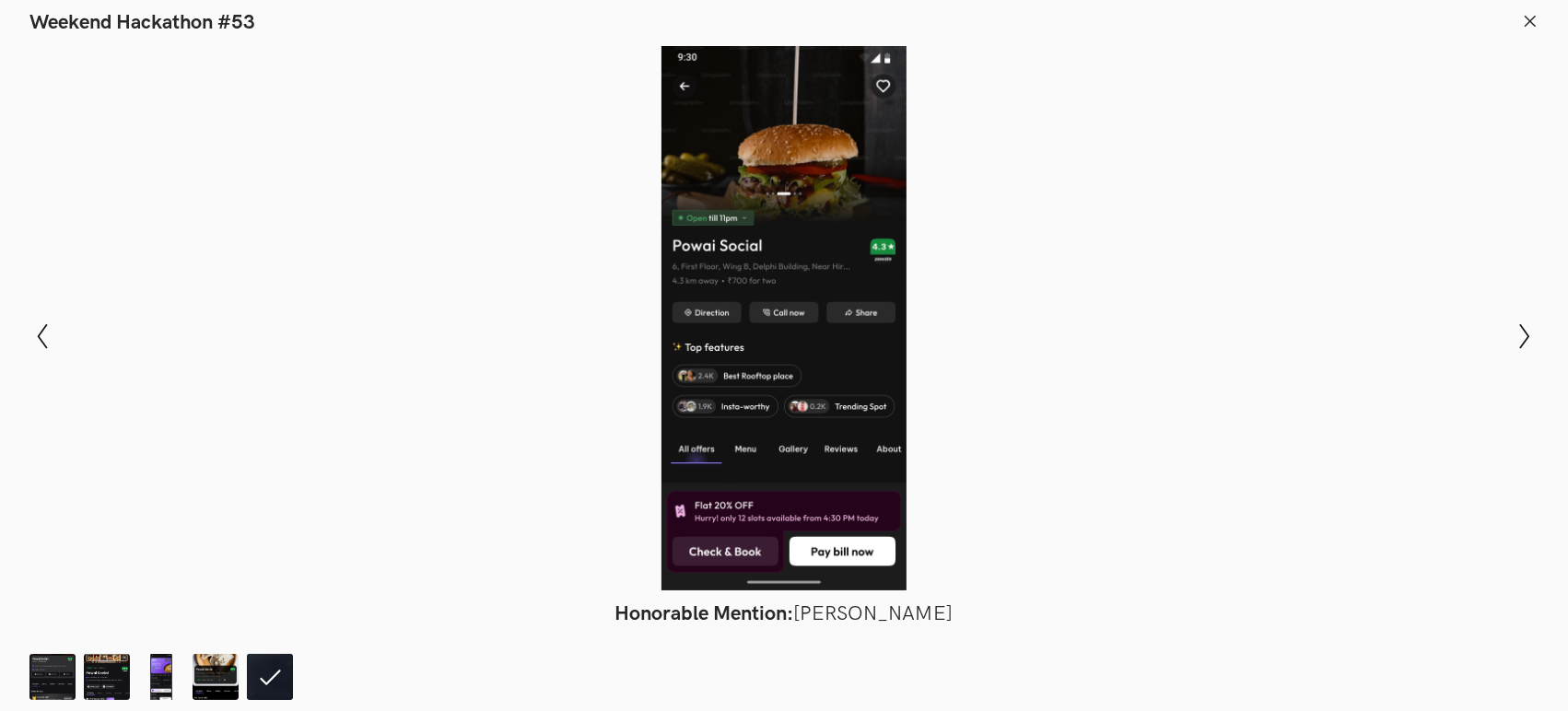
drag, startPoint x: 773, startPoint y: 260, endPoint x: 603, endPoint y: 364, distance: 199.3
click at [603, 364] on div at bounding box center [784, 317] width 1433 height 544
drag, startPoint x: 429, startPoint y: 192, endPoint x: 233, endPoint y: 197, distance: 196.1
click at [412, 196] on div at bounding box center [784, 317] width 1433 height 544
click at [1533, 24] on icon at bounding box center [1529, 20] width 17 height 17
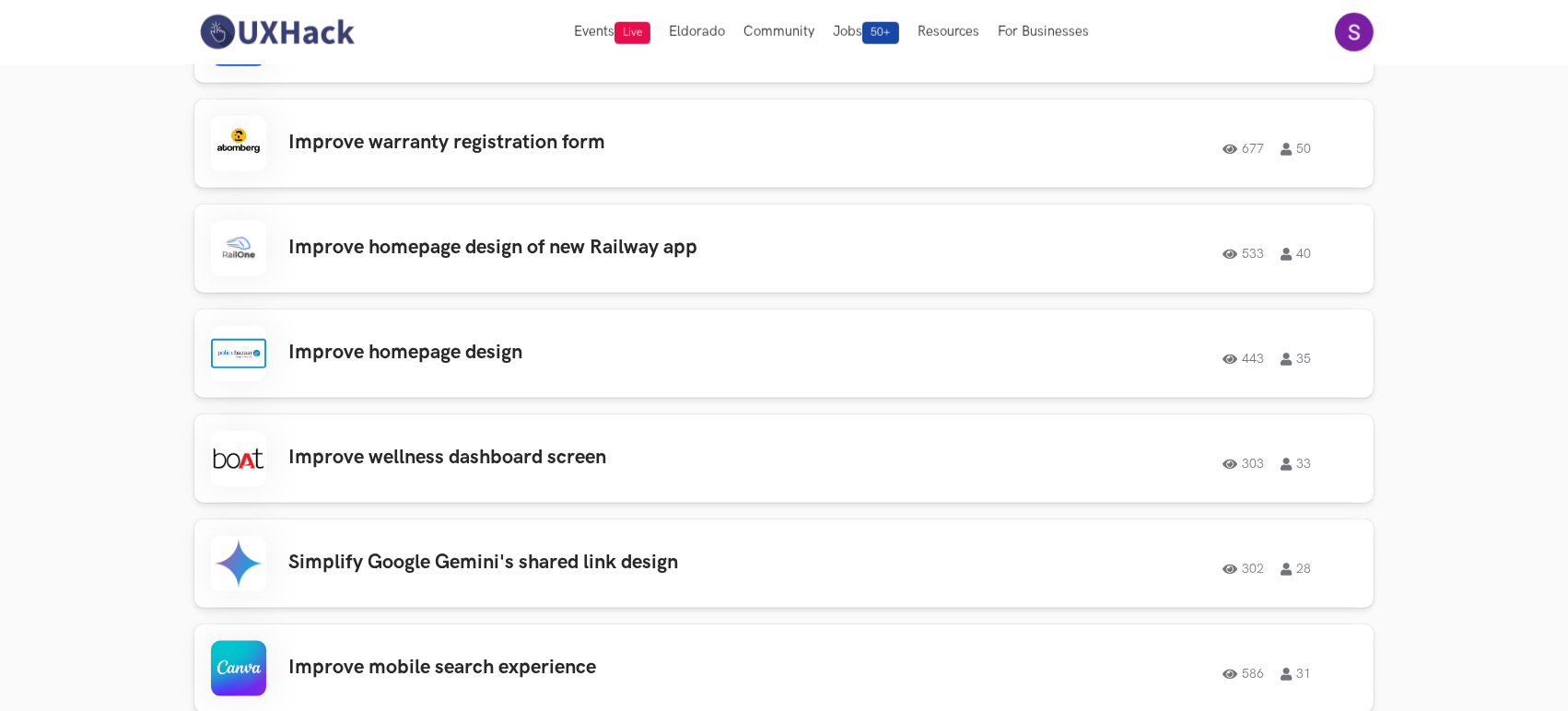
scroll to position [1632, 0]
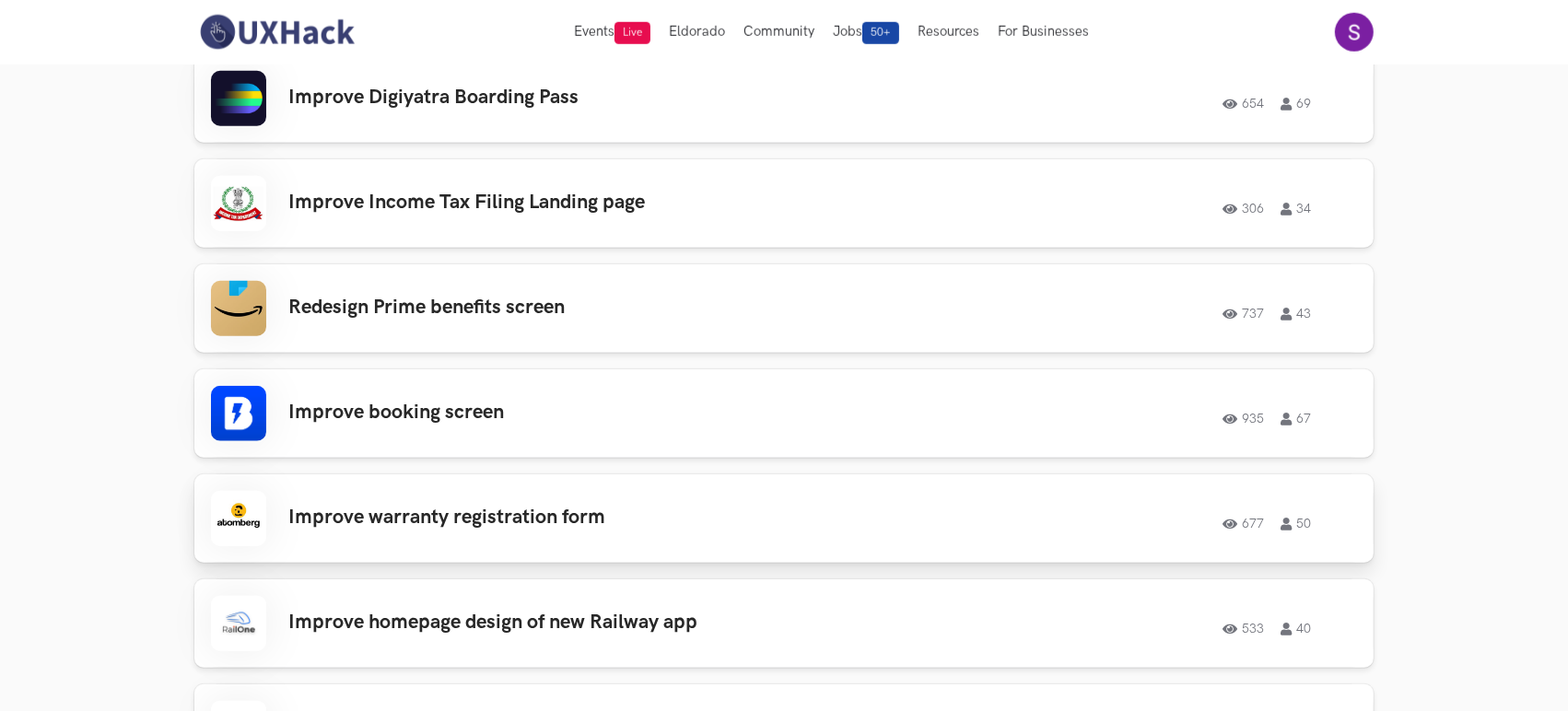
click at [737, 534] on div "Improve warranty registration form 677 50 677 50" at bounding box center [784, 517] width 1146 height 55
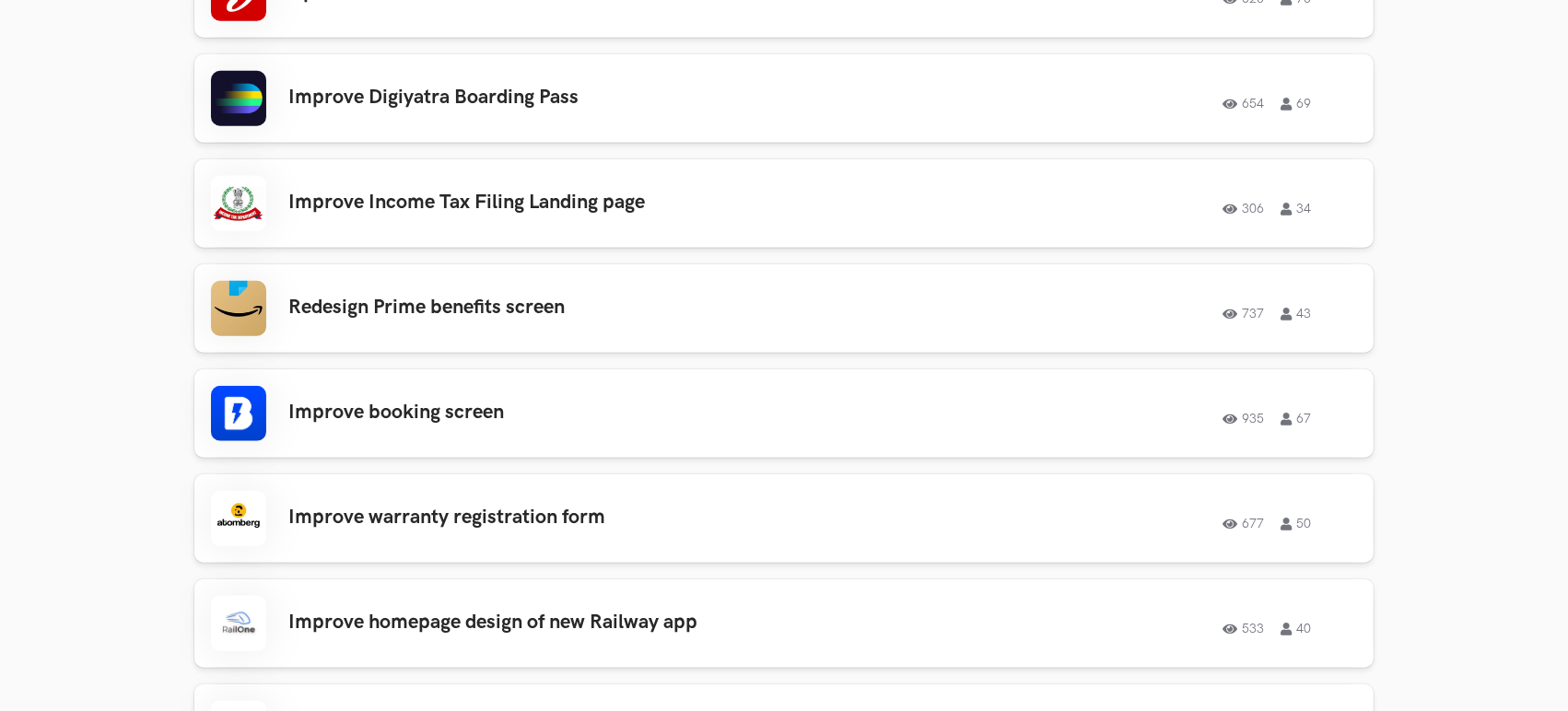
scroll to position [1257, 0]
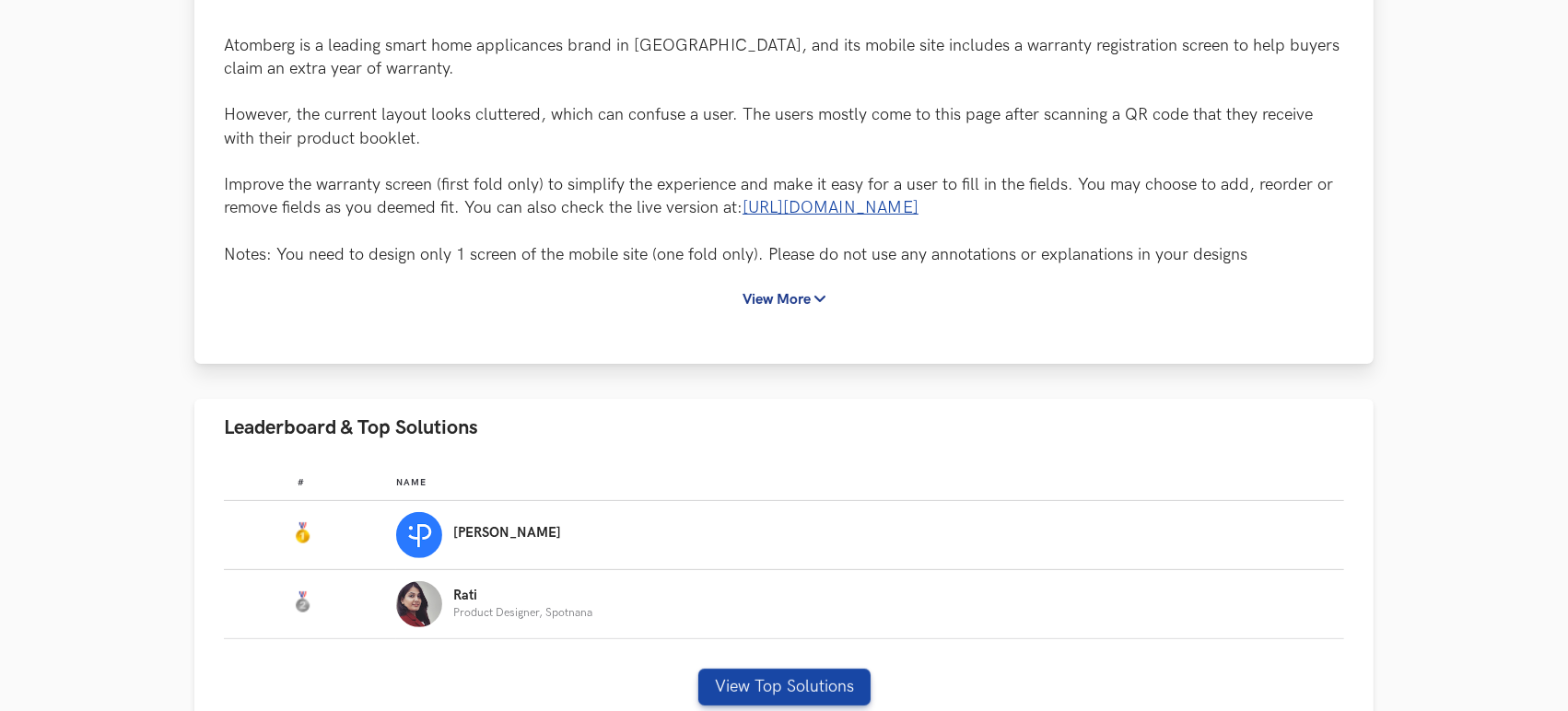
scroll to position [750, 0]
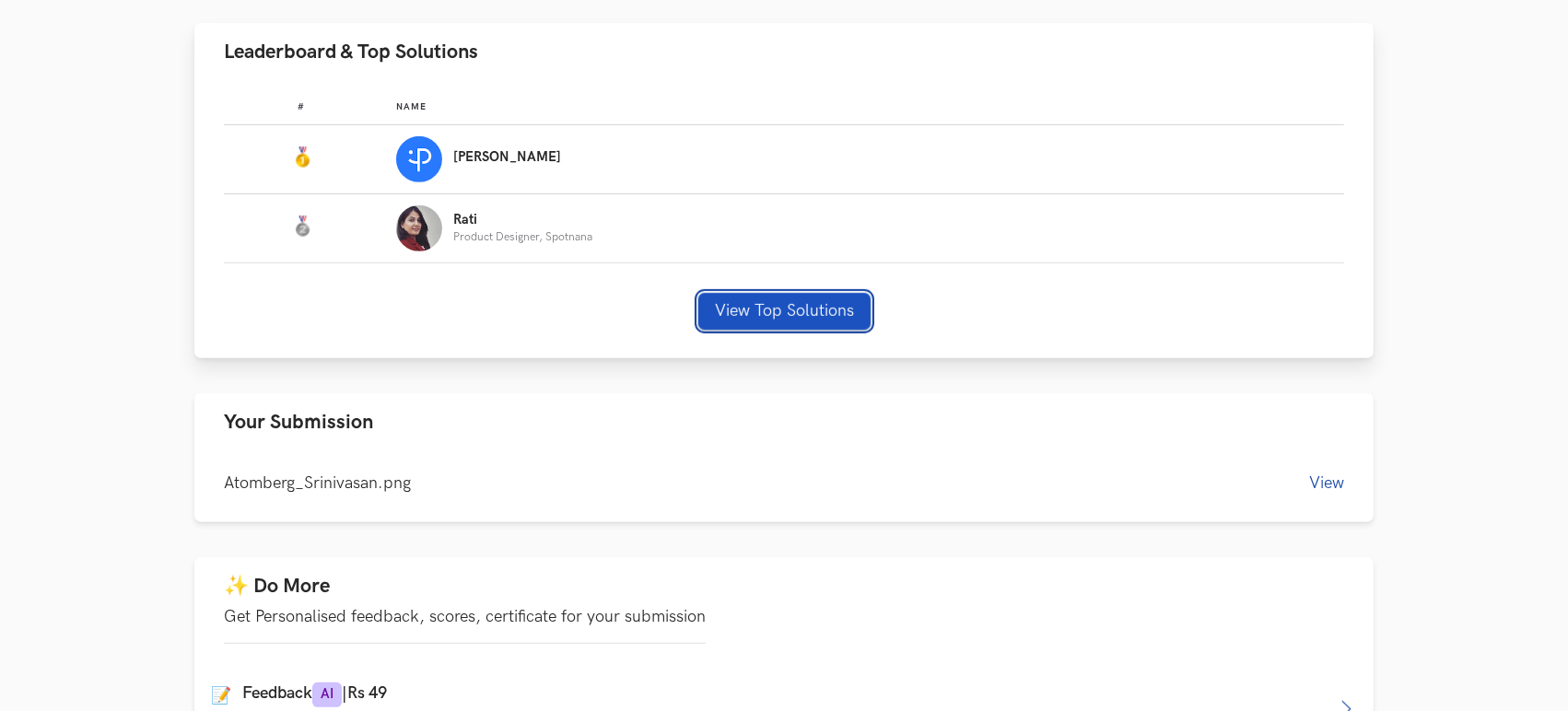
click at [850, 311] on button "View Top Solutions" at bounding box center [784, 311] width 172 height 37
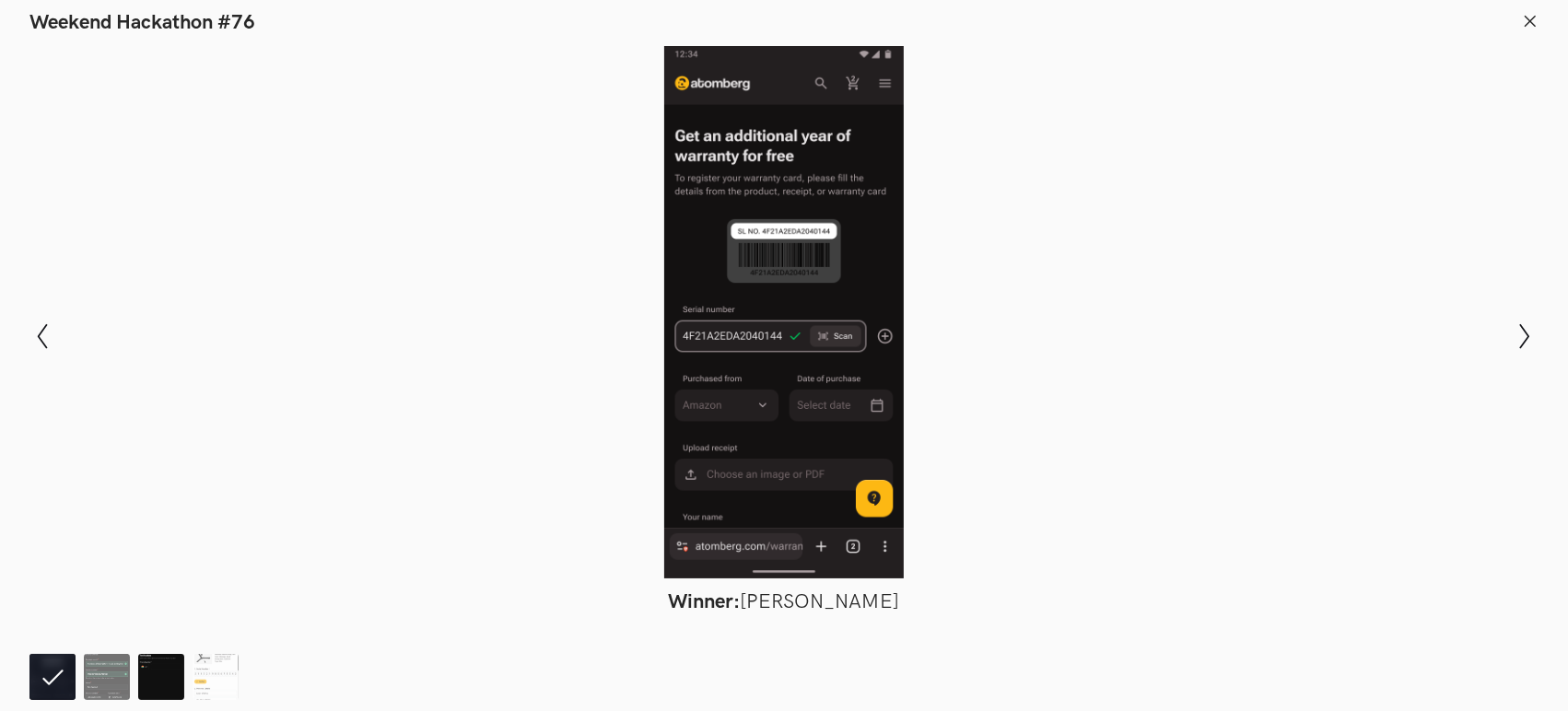
click at [157, 676] on img at bounding box center [161, 676] width 46 height 46
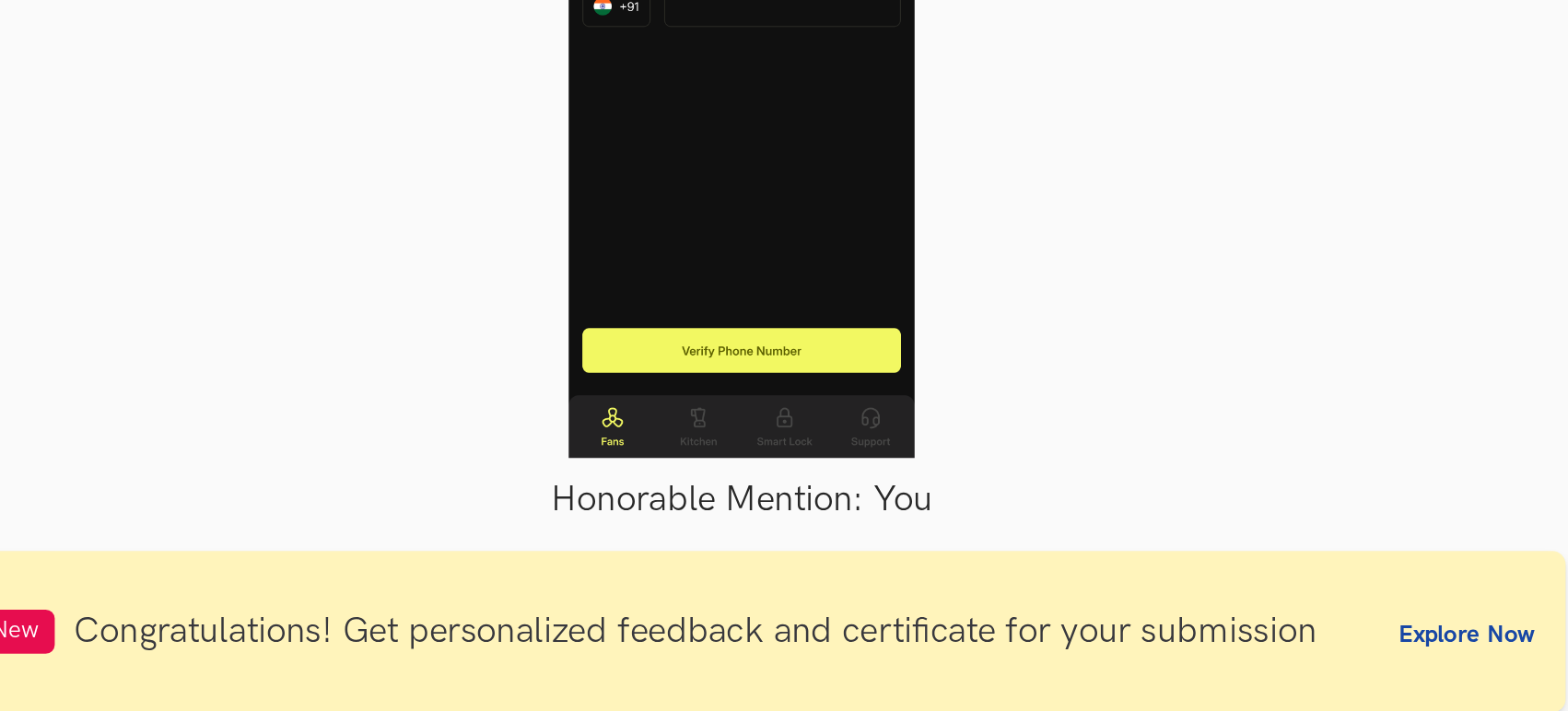
scroll to position [307, 0]
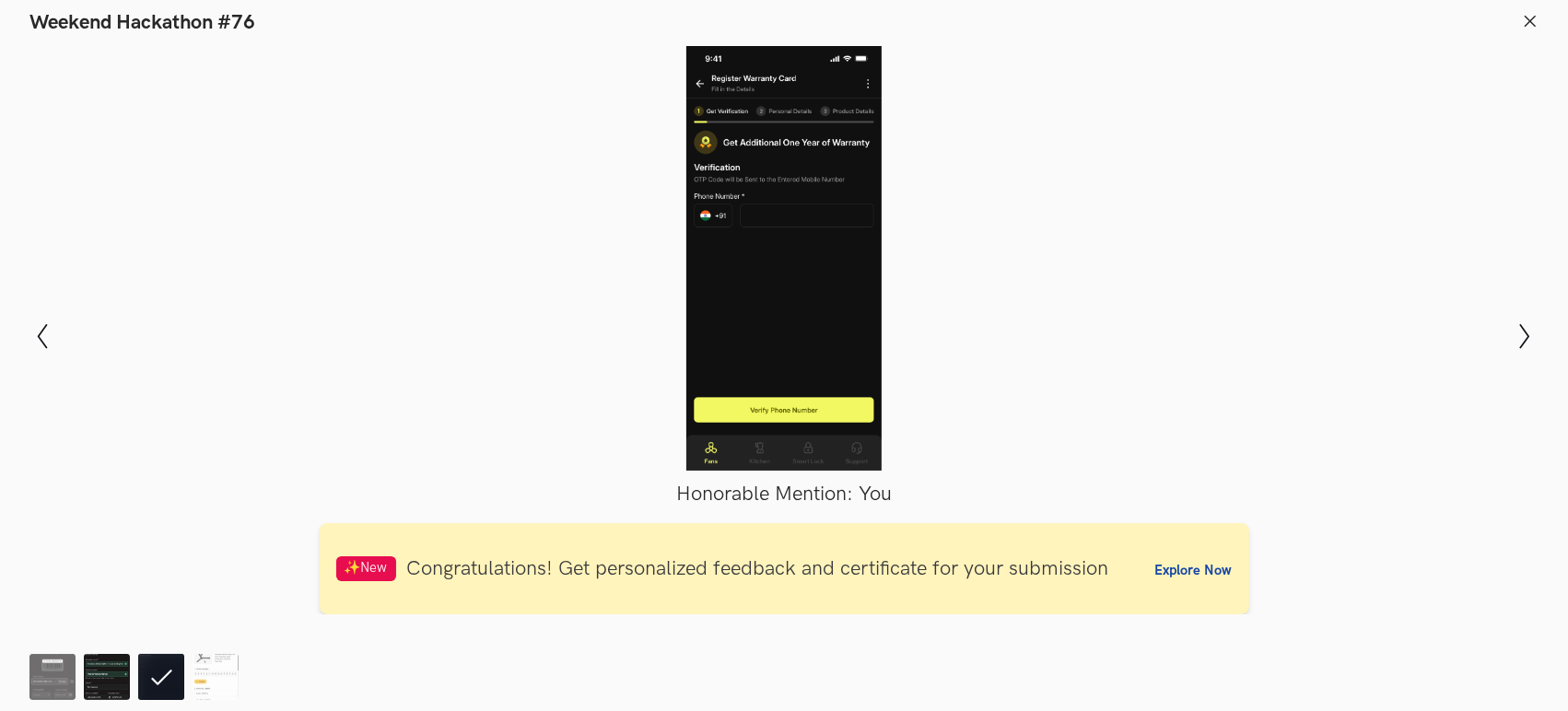
click at [100, 672] on img at bounding box center [106, 676] width 46 height 46
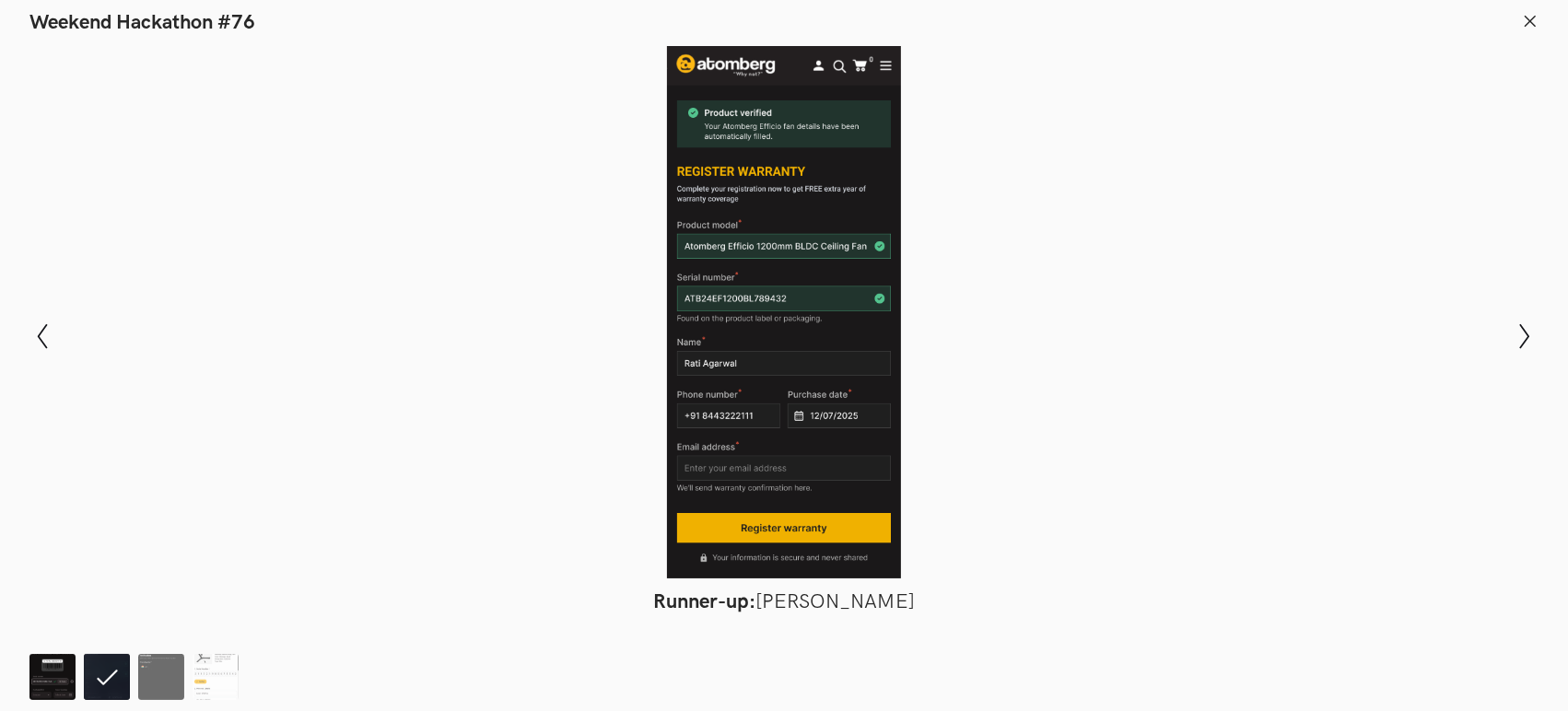
click at [52, 667] on img at bounding box center [52, 676] width 46 height 46
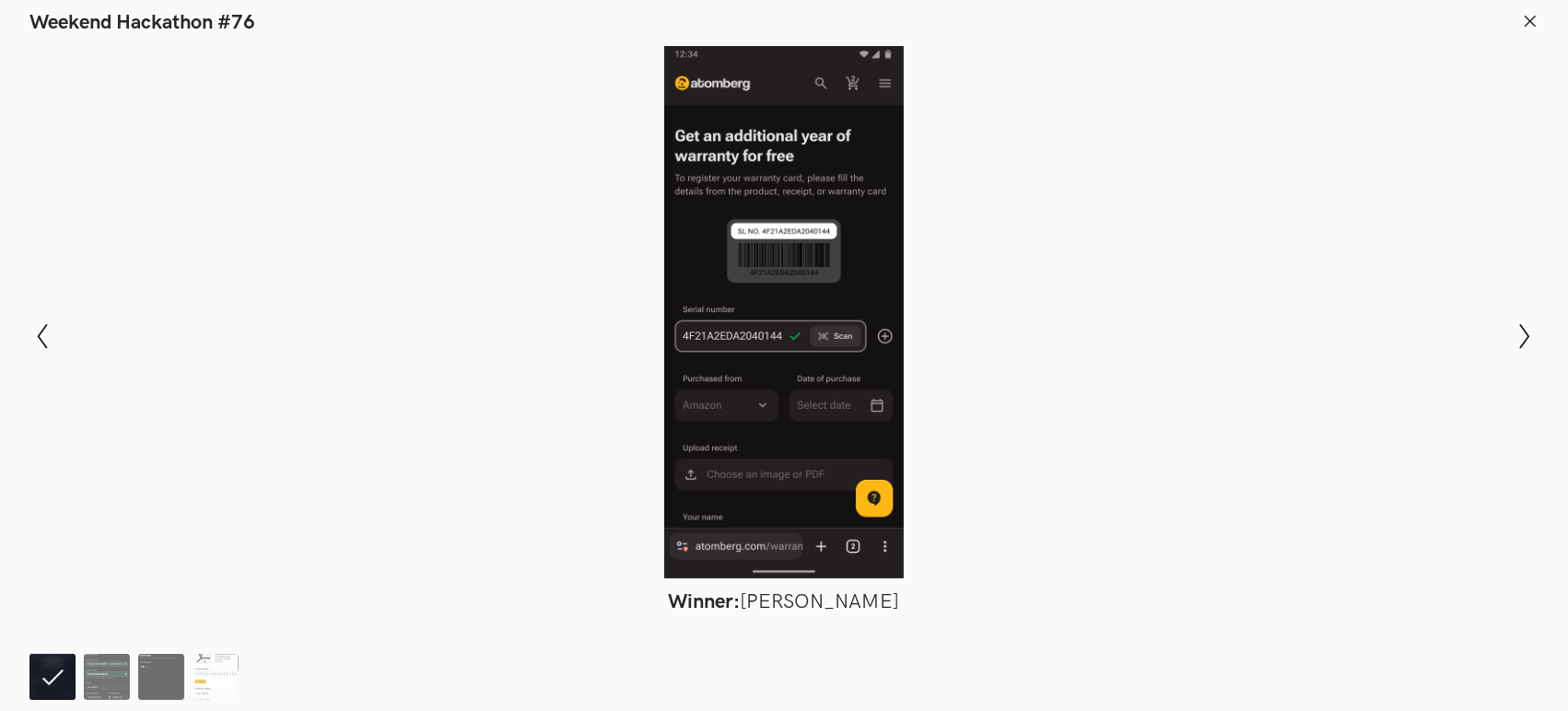
scroll to position [0, 0]
click at [90, 679] on img at bounding box center [106, 676] width 46 height 46
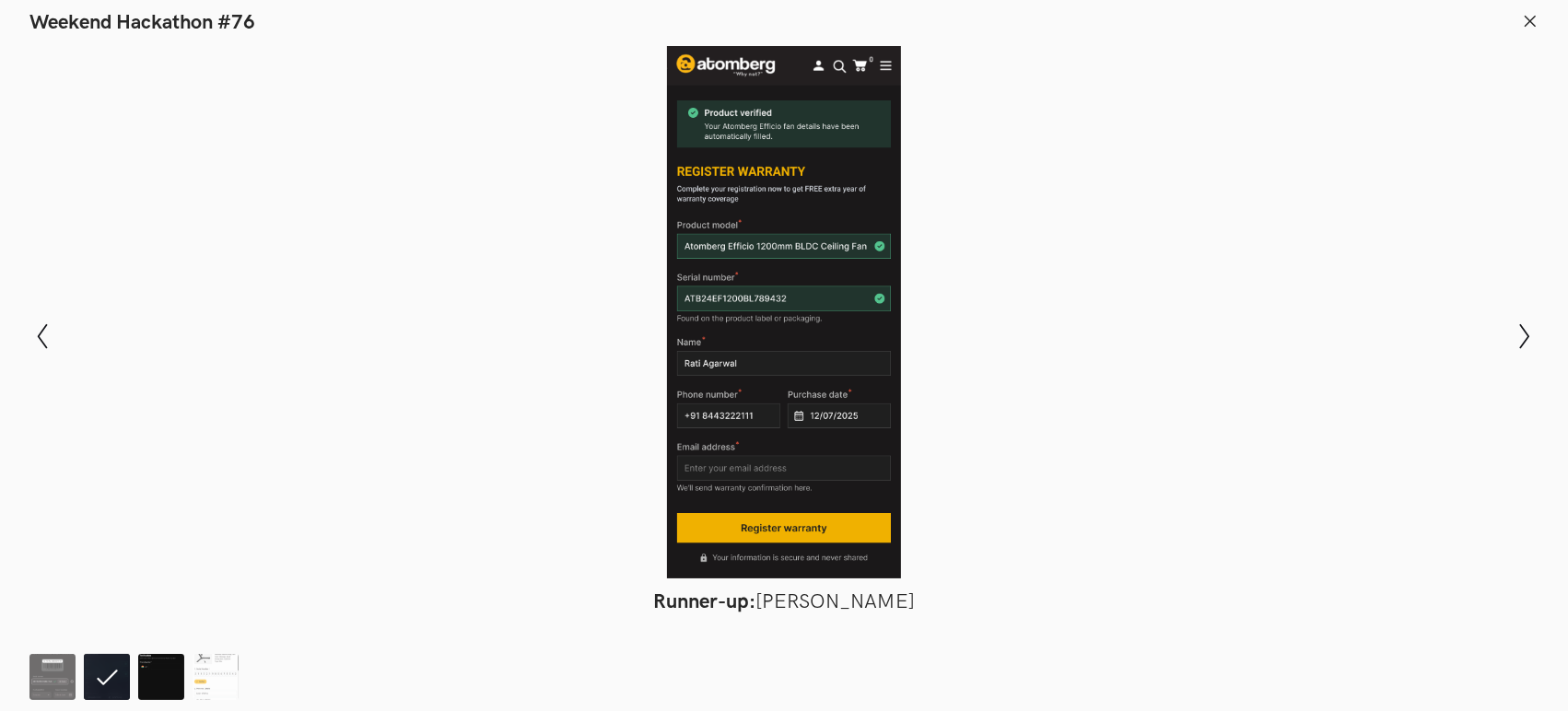
click at [143, 683] on img at bounding box center [161, 676] width 46 height 46
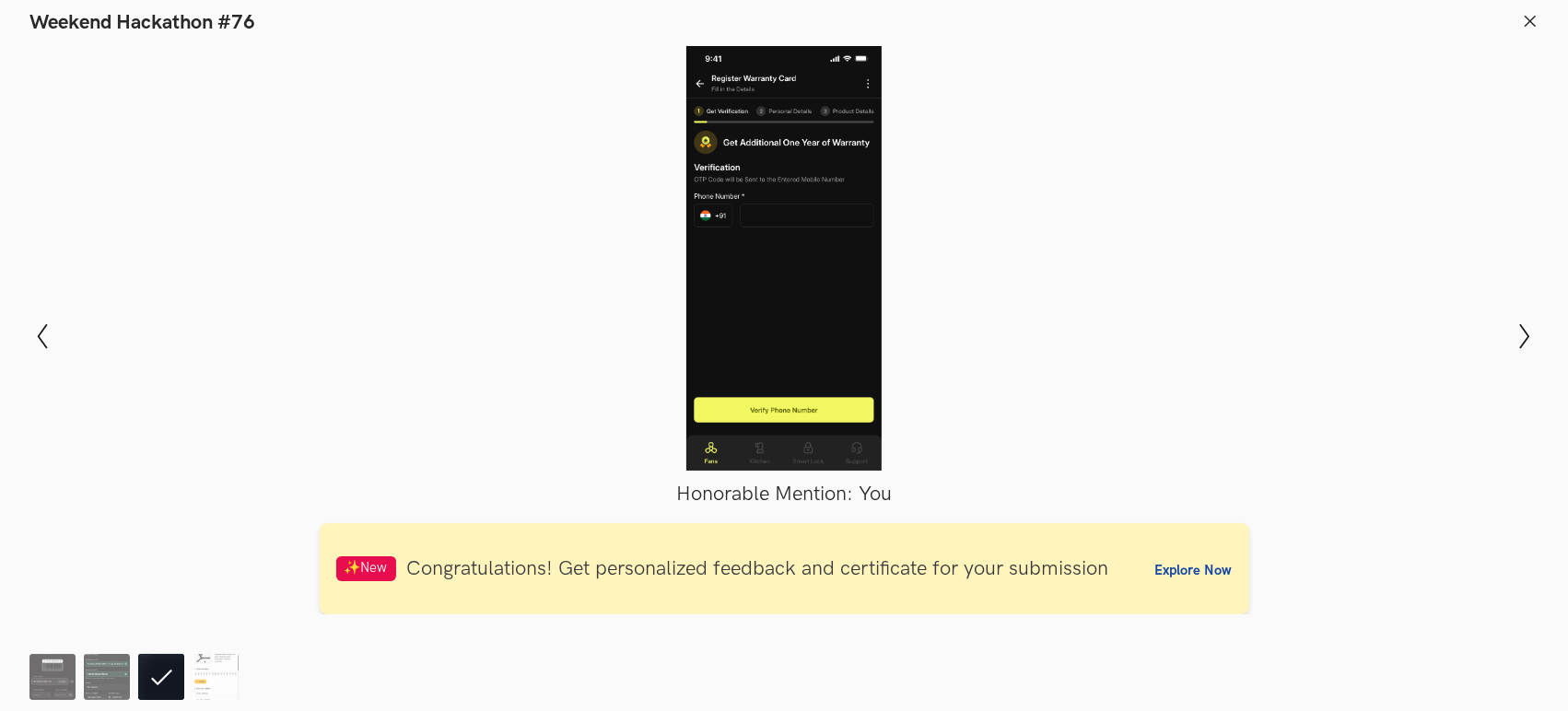
click at [78, 668] on ol at bounding box center [137, 676] width 217 height 46
click at [91, 680] on img at bounding box center [106, 676] width 46 height 46
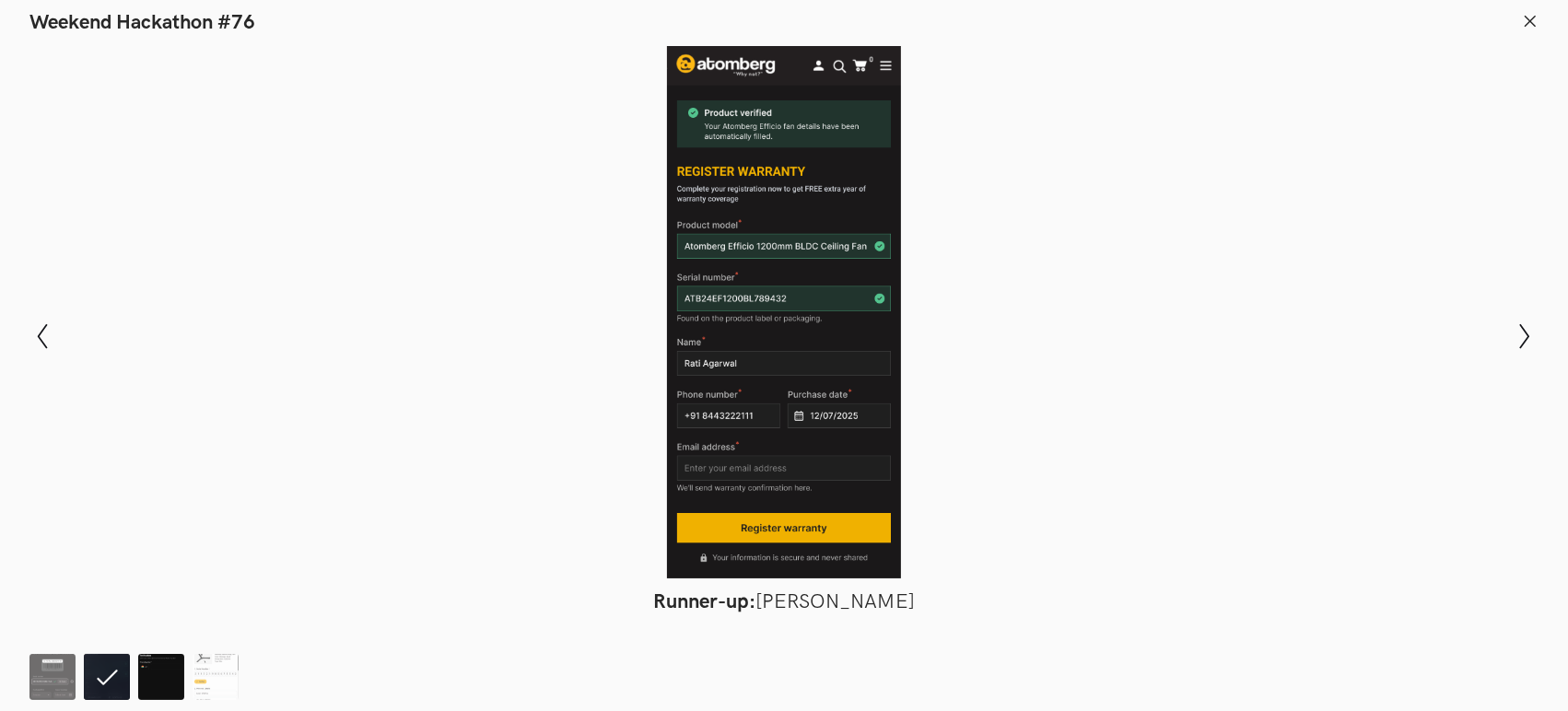
click at [183, 679] on img at bounding box center [161, 676] width 46 height 46
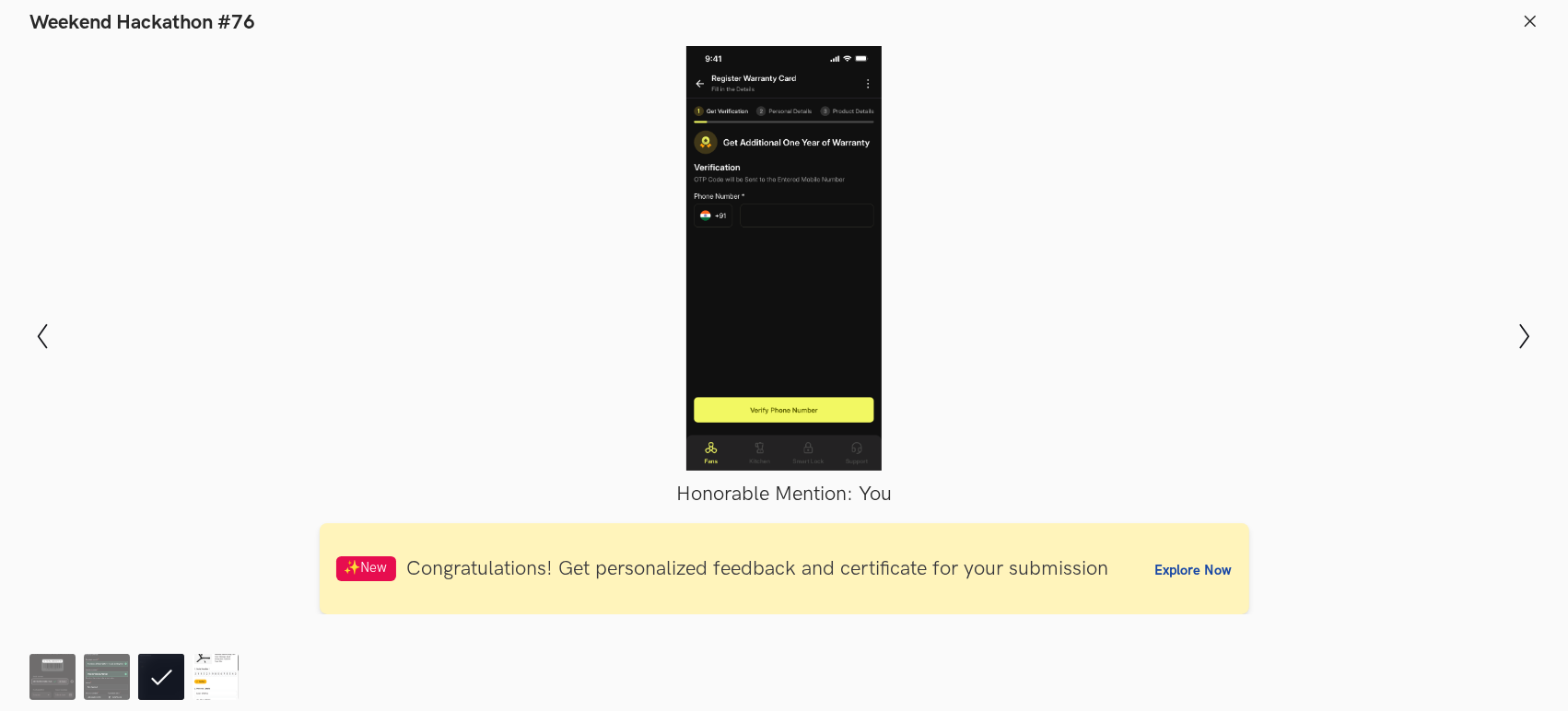
click at [194, 680] on img at bounding box center [215, 676] width 46 height 46
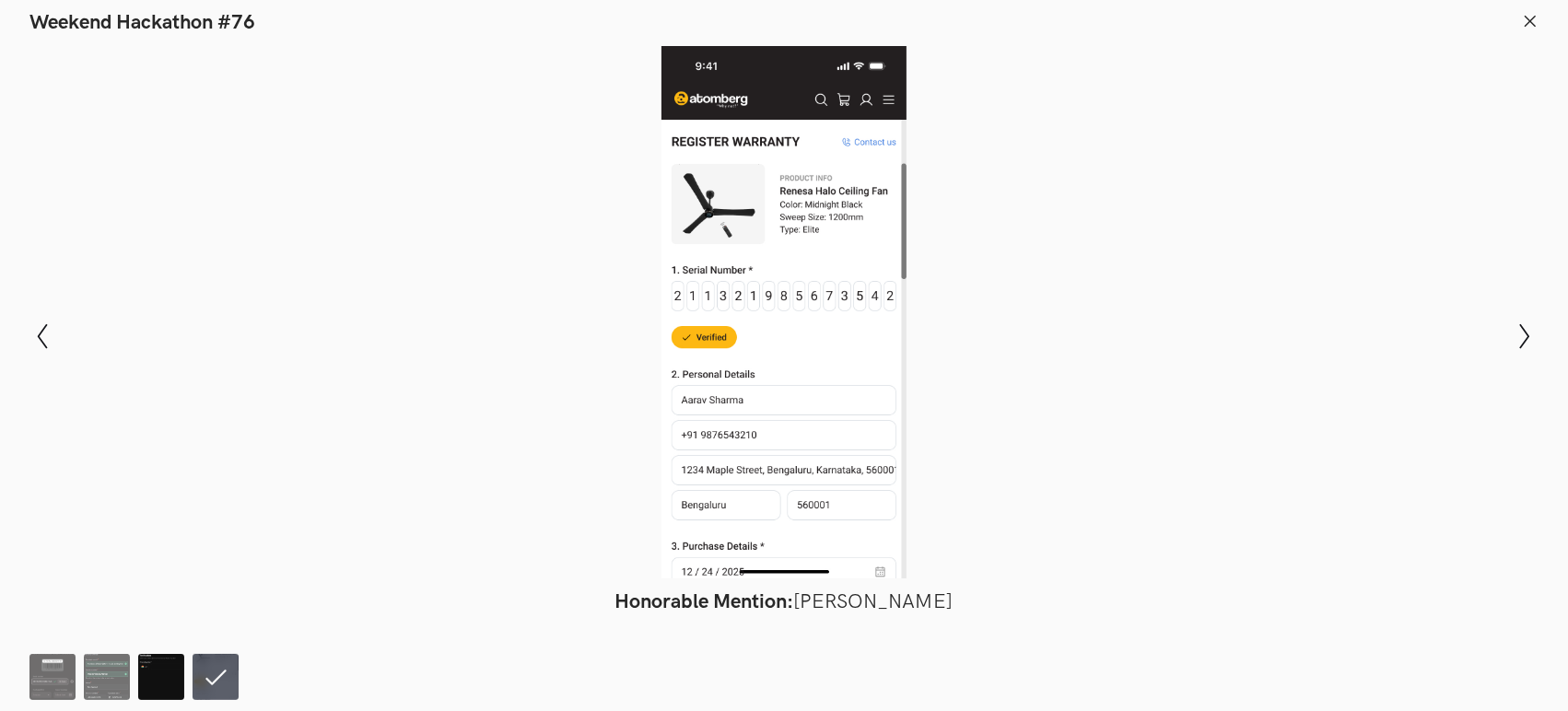
click at [165, 678] on img at bounding box center [161, 676] width 46 height 46
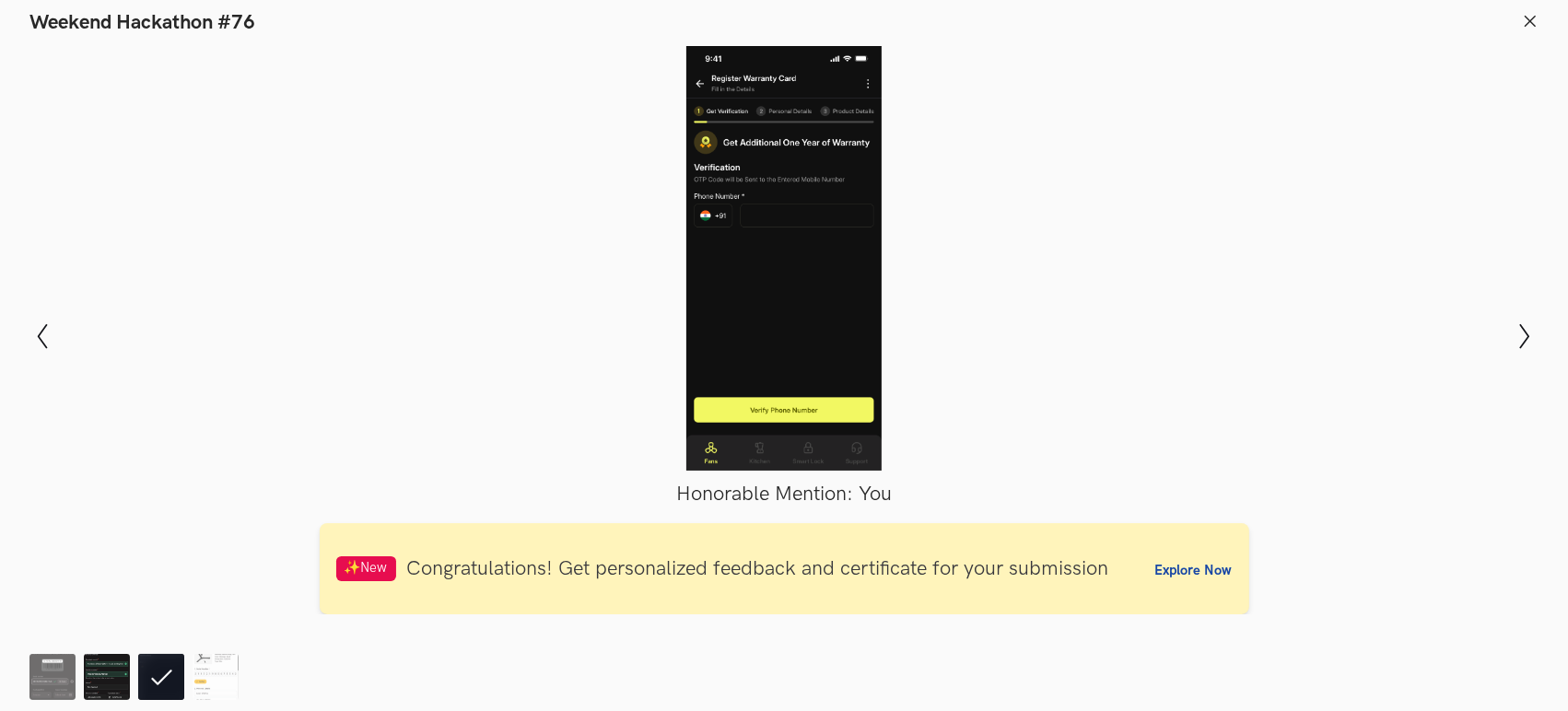
click at [111, 687] on img at bounding box center [106, 676] width 46 height 46
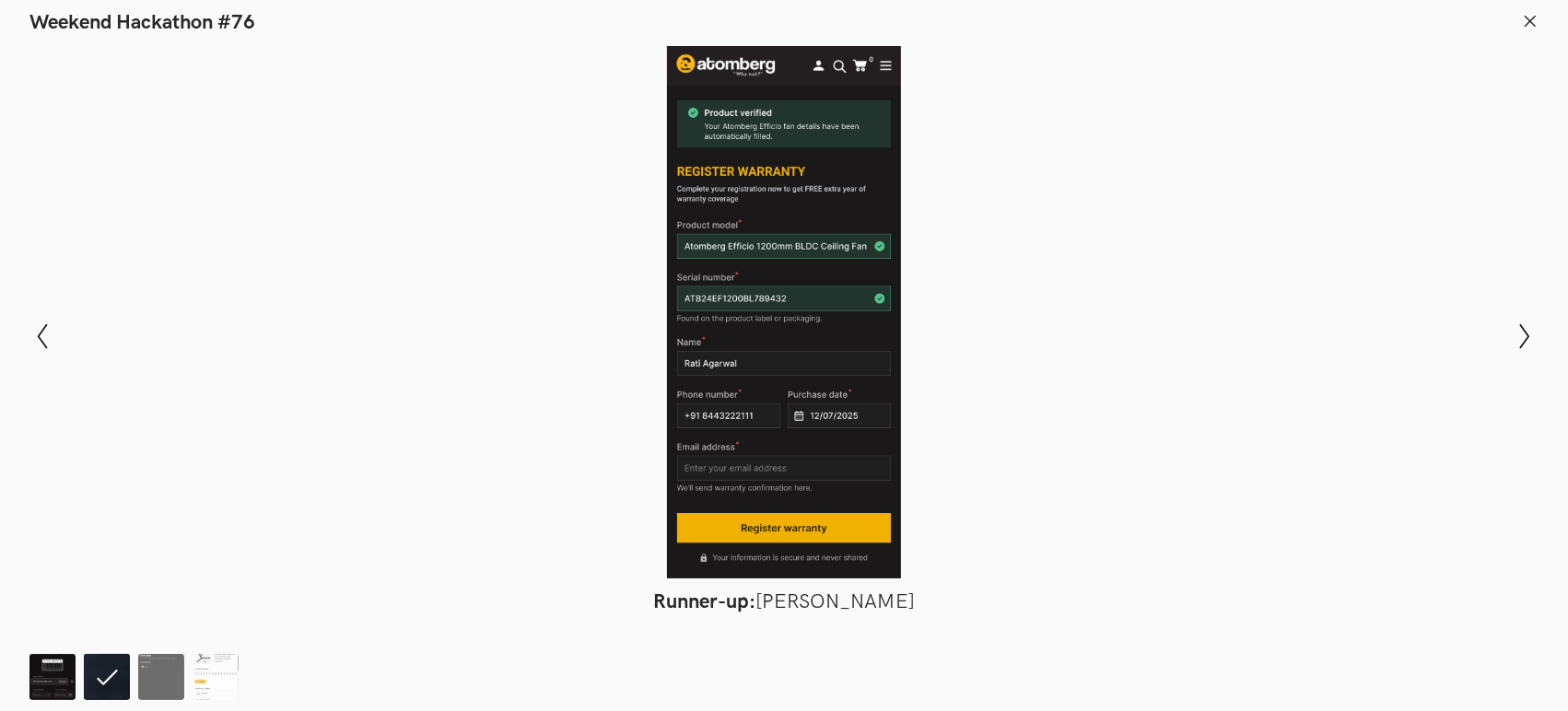
click at [75, 679] on img at bounding box center [52, 676] width 46 height 46
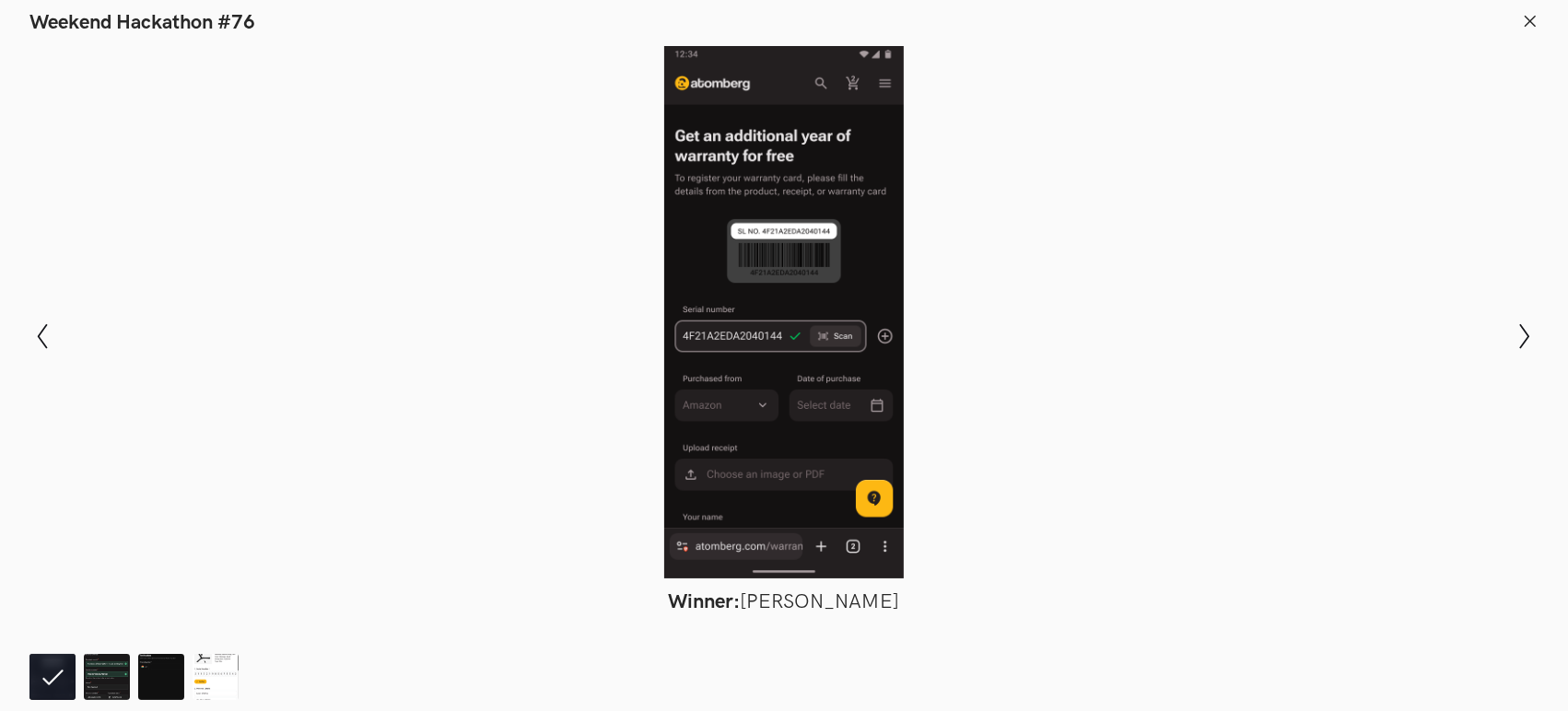
click at [27, 330] on div "Modal Gallery Slideshow Winner: Pulkit Yadav Runner-up: Rati Agarwal Honorable …" at bounding box center [784, 336] width 1568 height 602
